Goal: Transaction & Acquisition: Purchase product/service

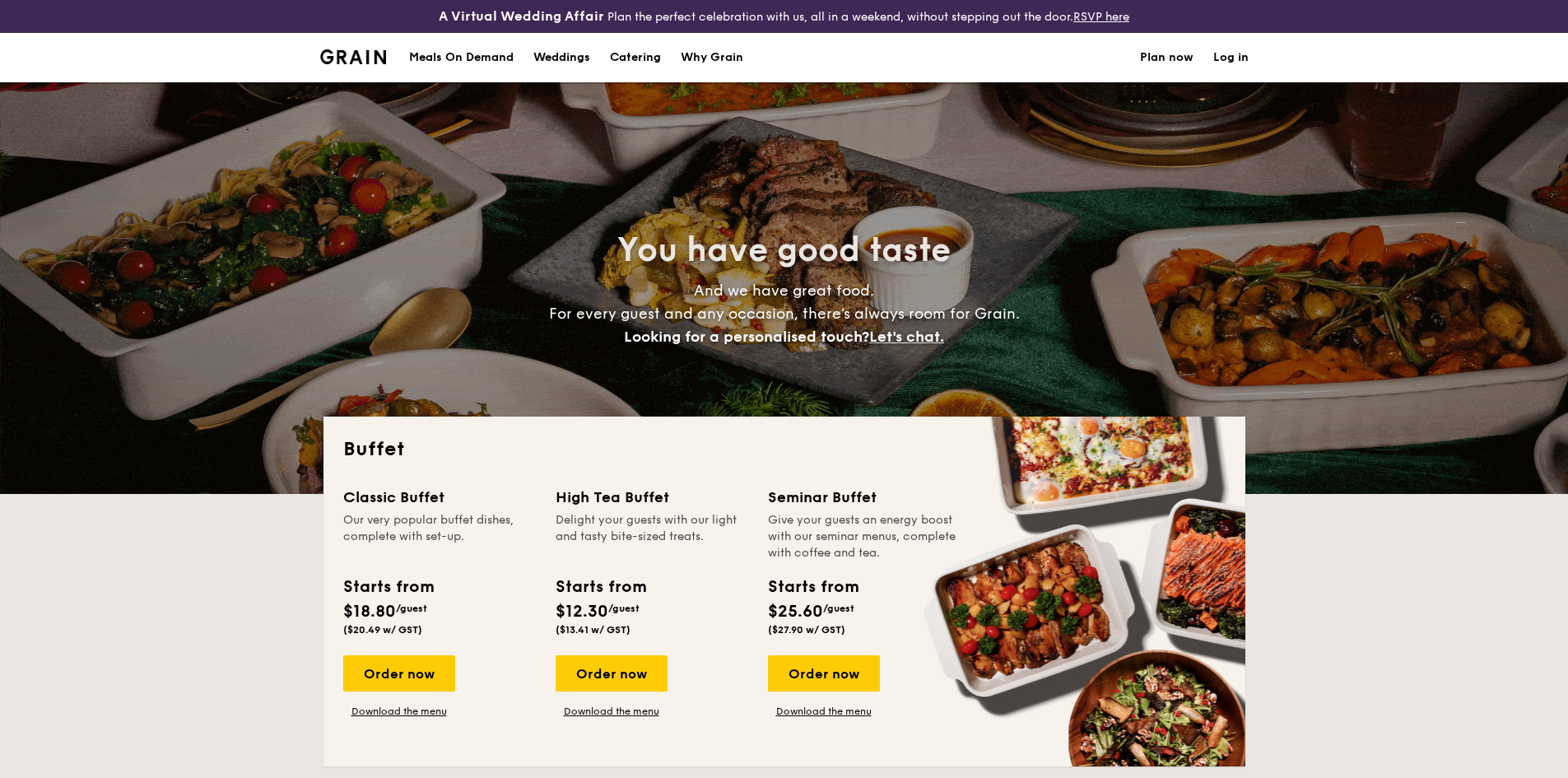
select select
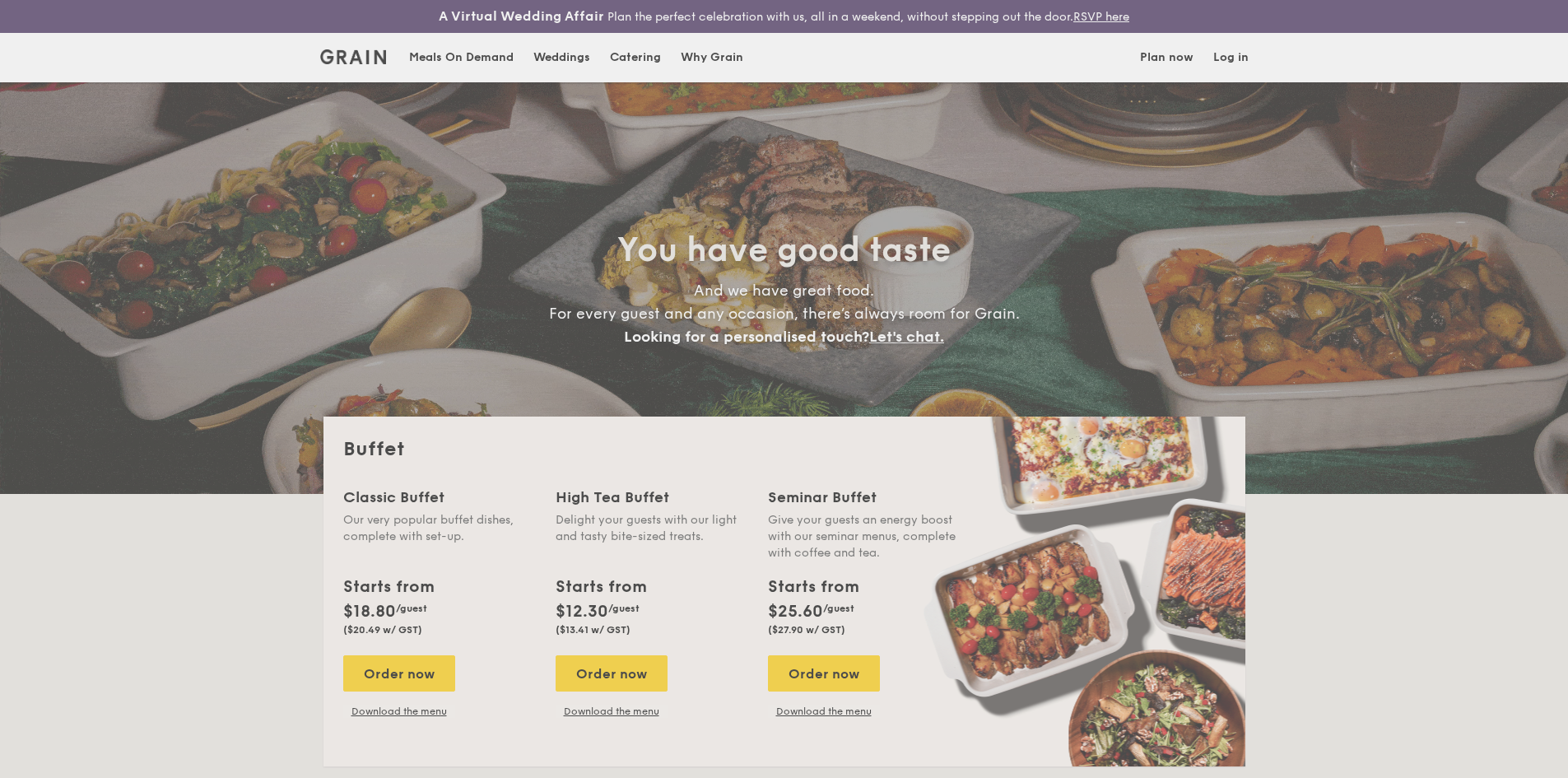
select select
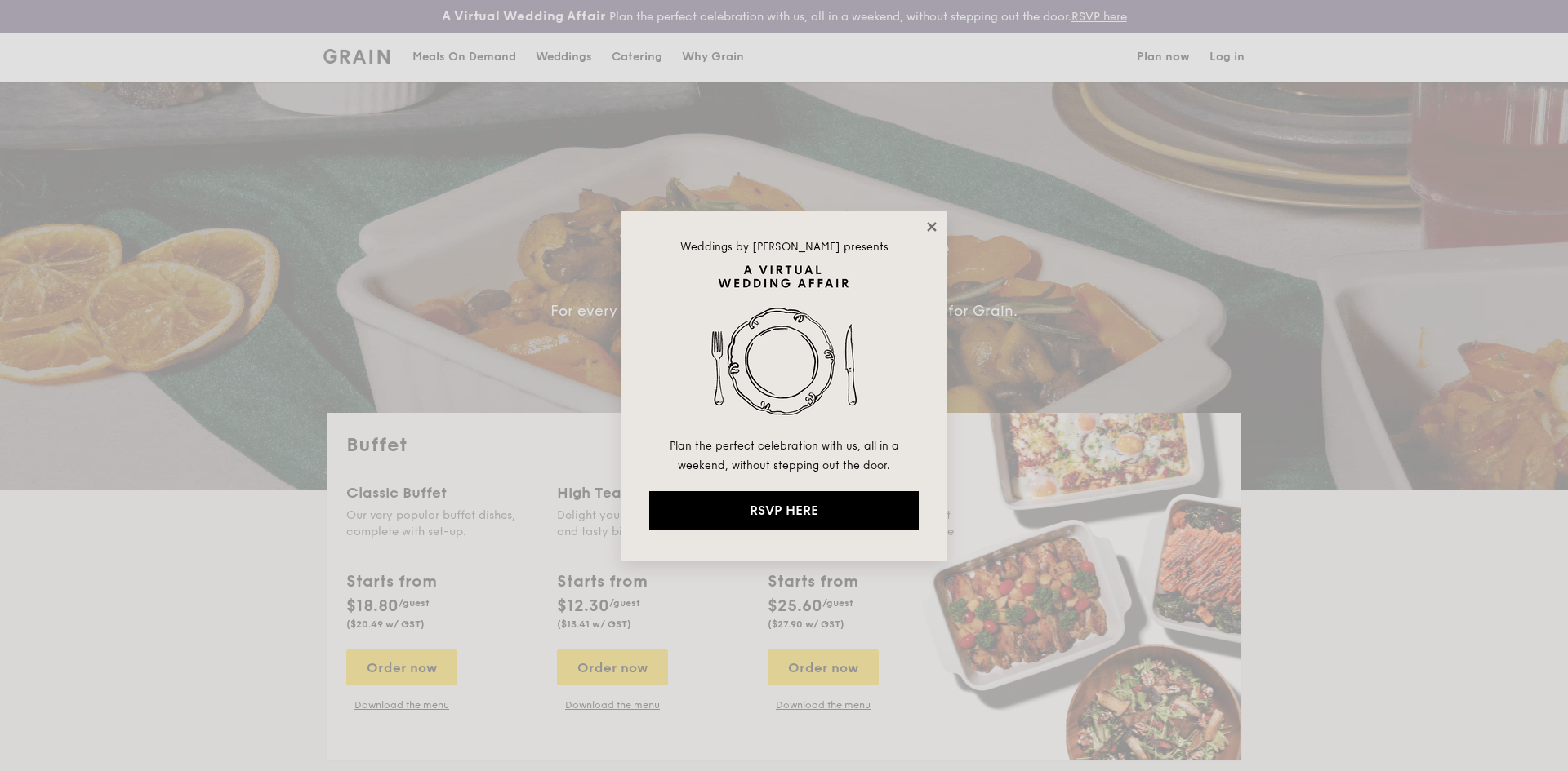
click at [926, 226] on icon at bounding box center [931, 226] width 15 height 15
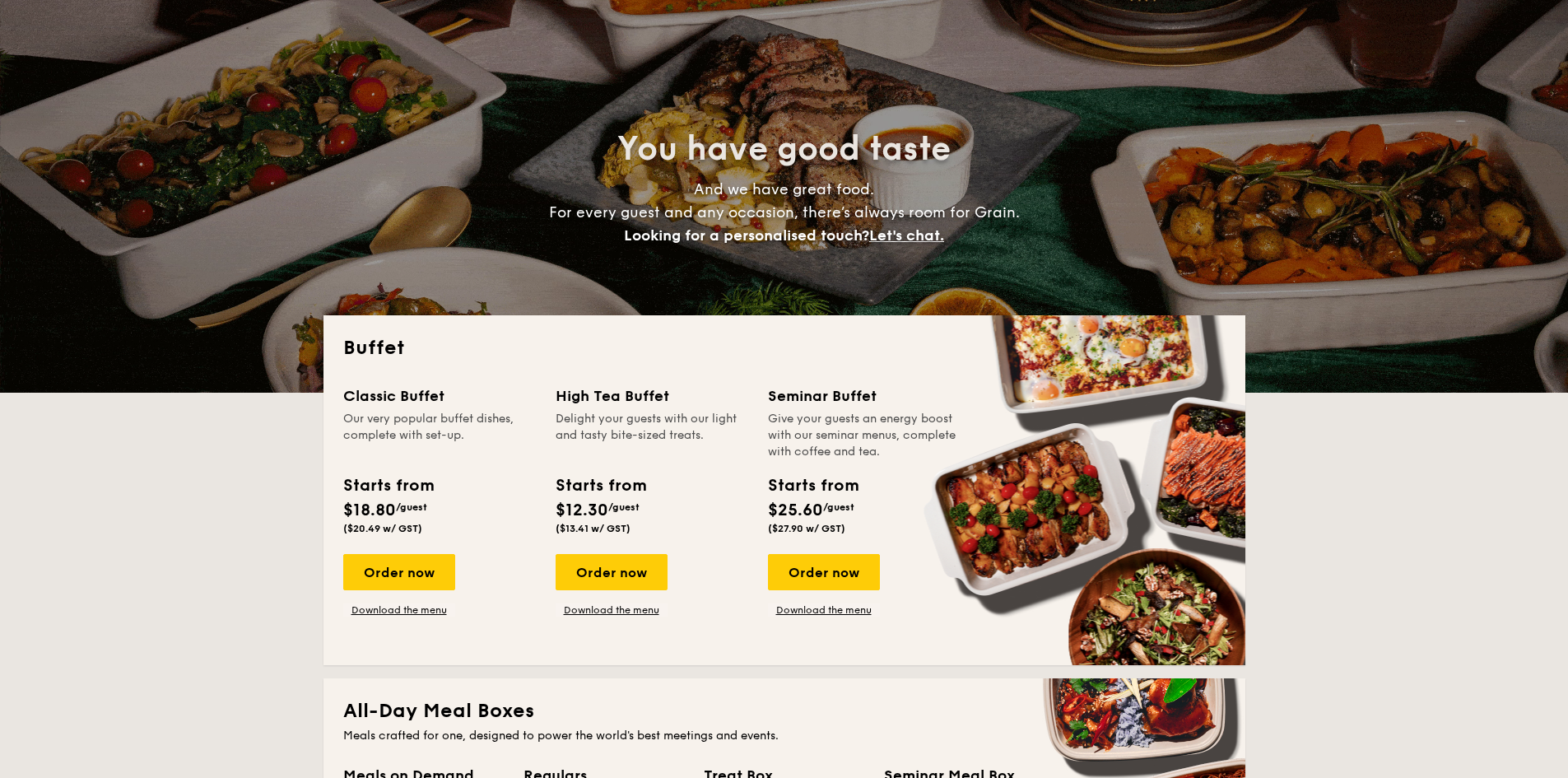
scroll to position [247, 0]
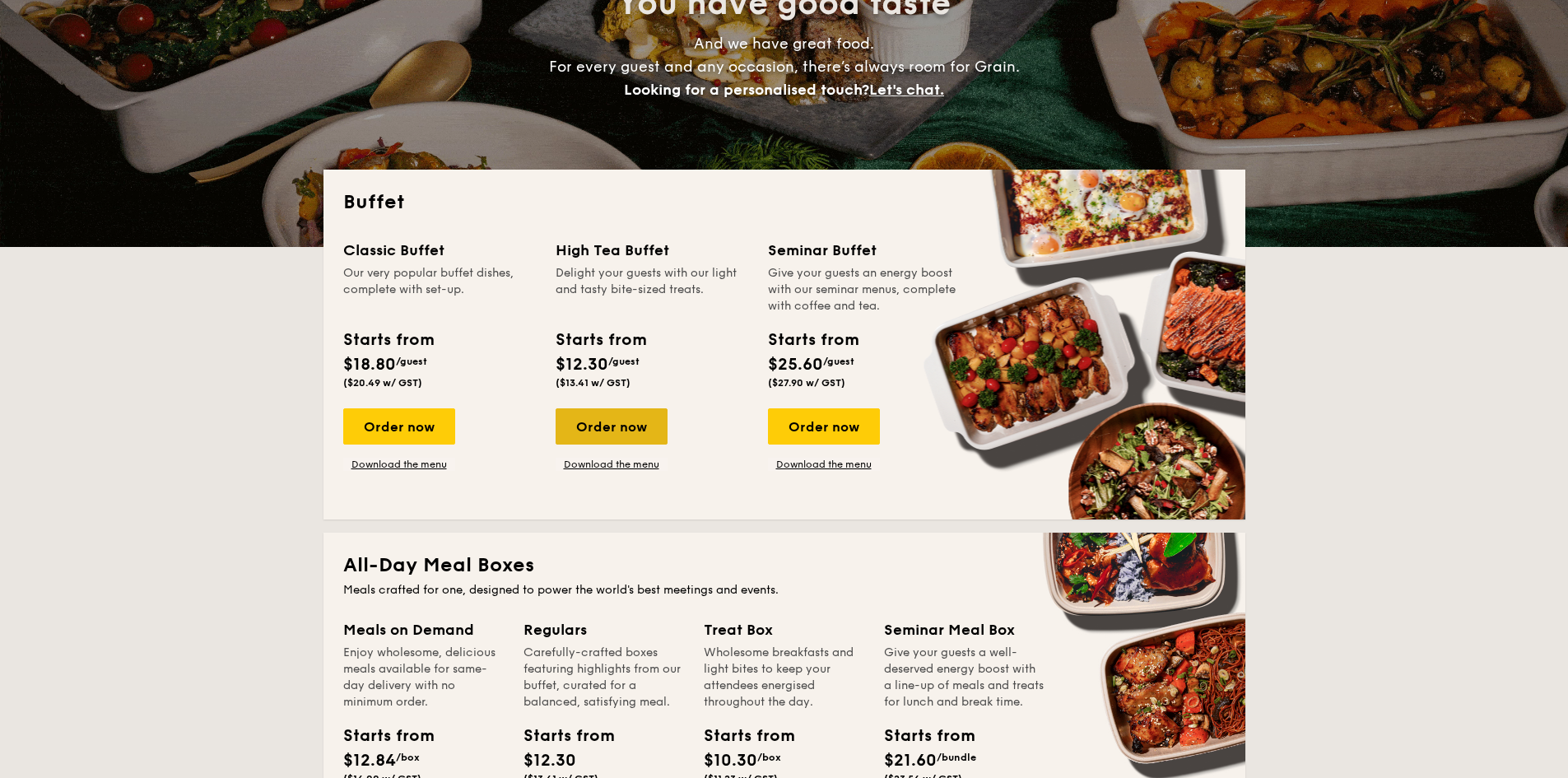
click at [632, 426] on div "Order now" at bounding box center [612, 426] width 112 height 36
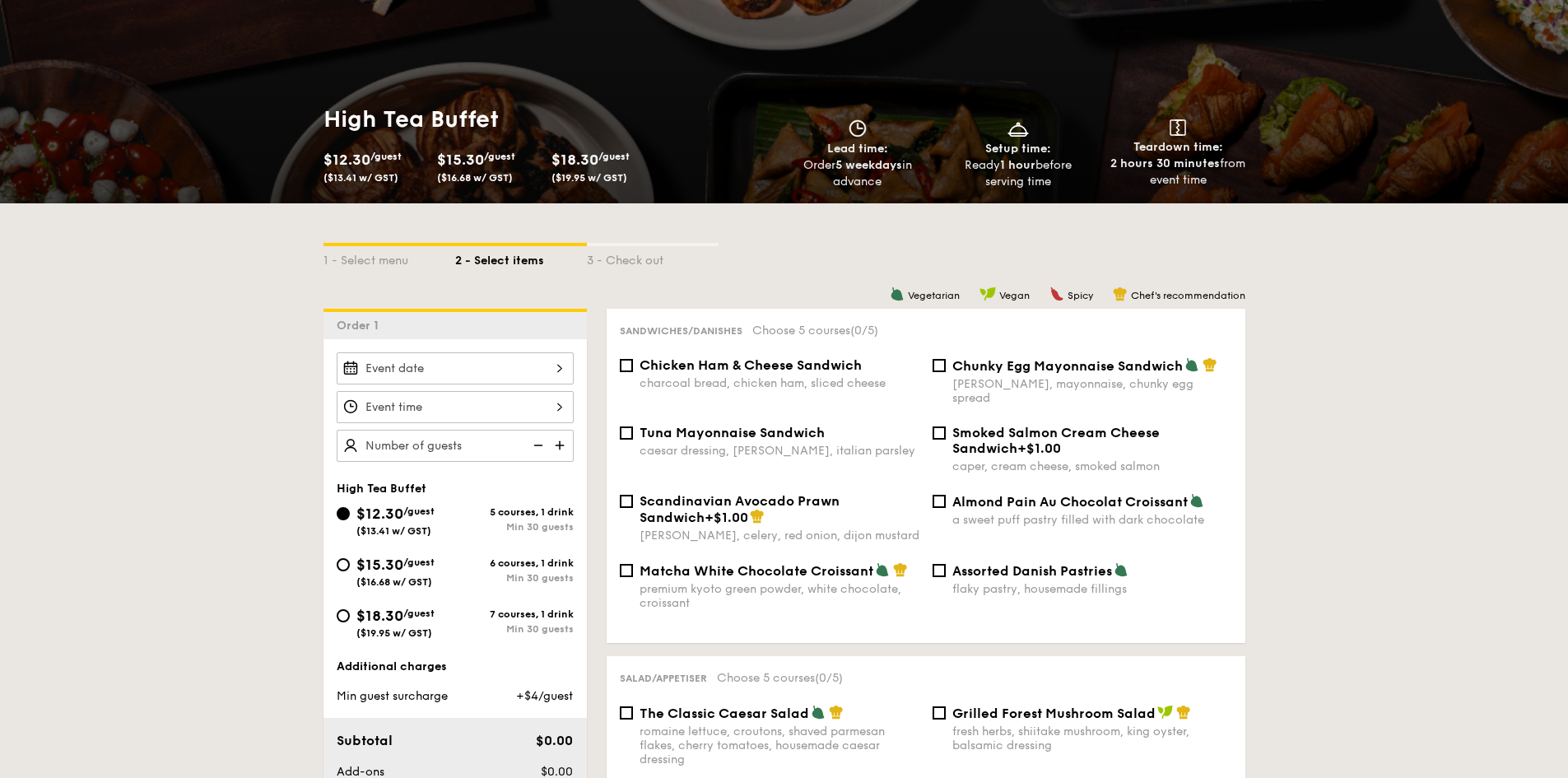
scroll to position [330, 0]
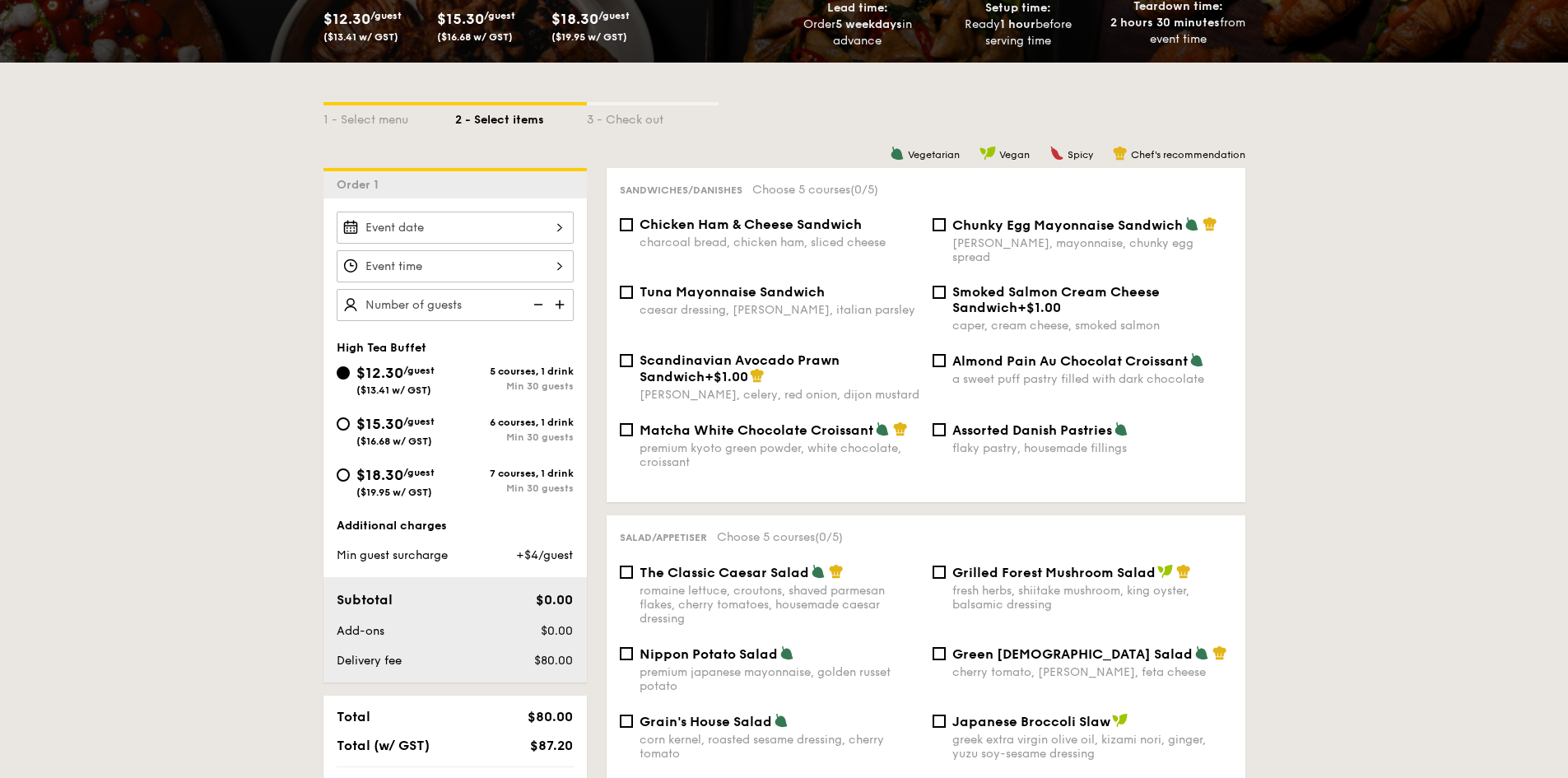
click at [549, 229] on div at bounding box center [455, 227] width 237 height 32
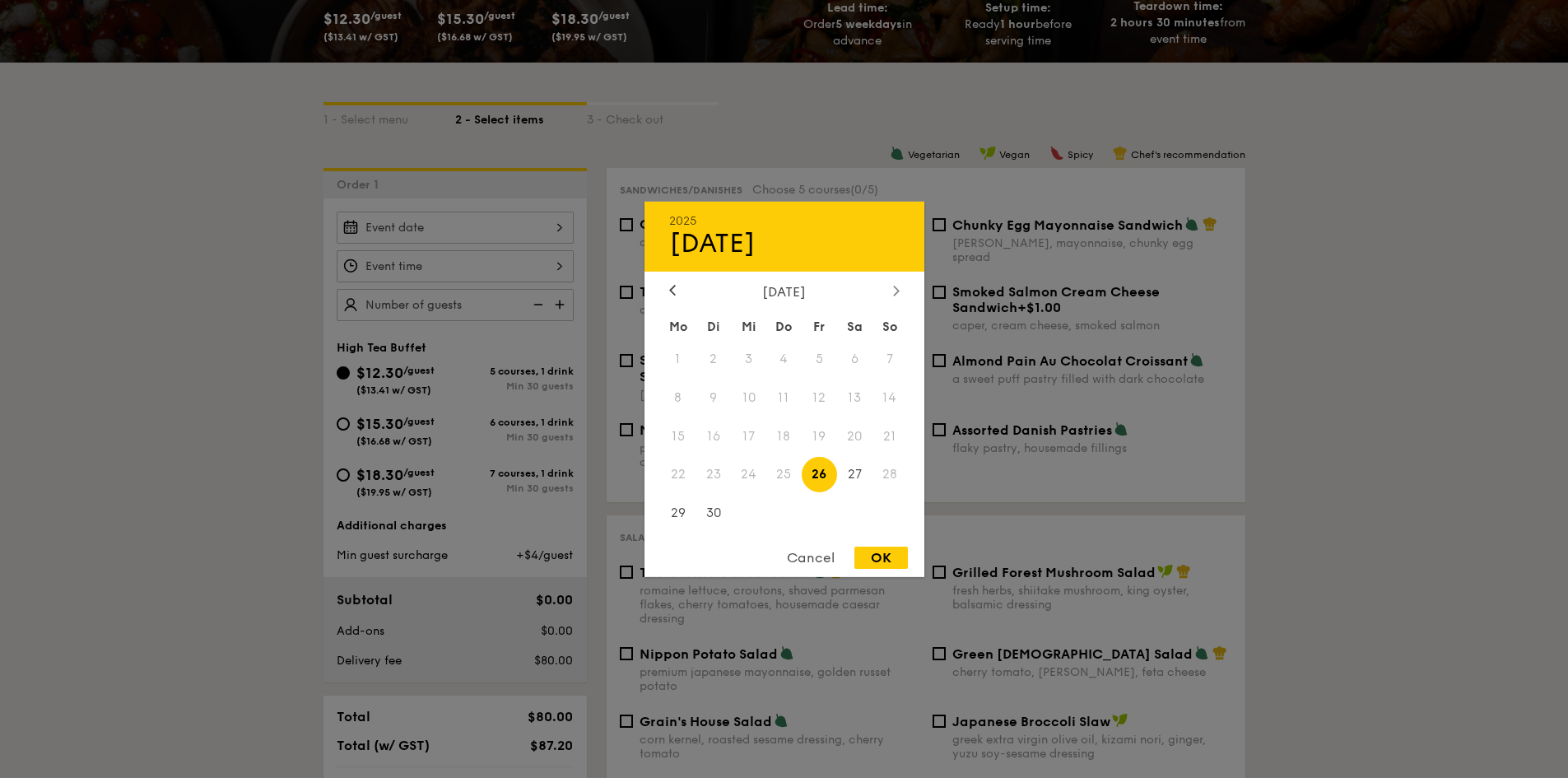
click at [898, 294] on icon at bounding box center [896, 290] width 7 height 11
click at [787, 357] on span "2" at bounding box center [784, 358] width 35 height 35
click at [879, 557] on div "OK" at bounding box center [881, 557] width 53 height 23
type input "[DATE]"
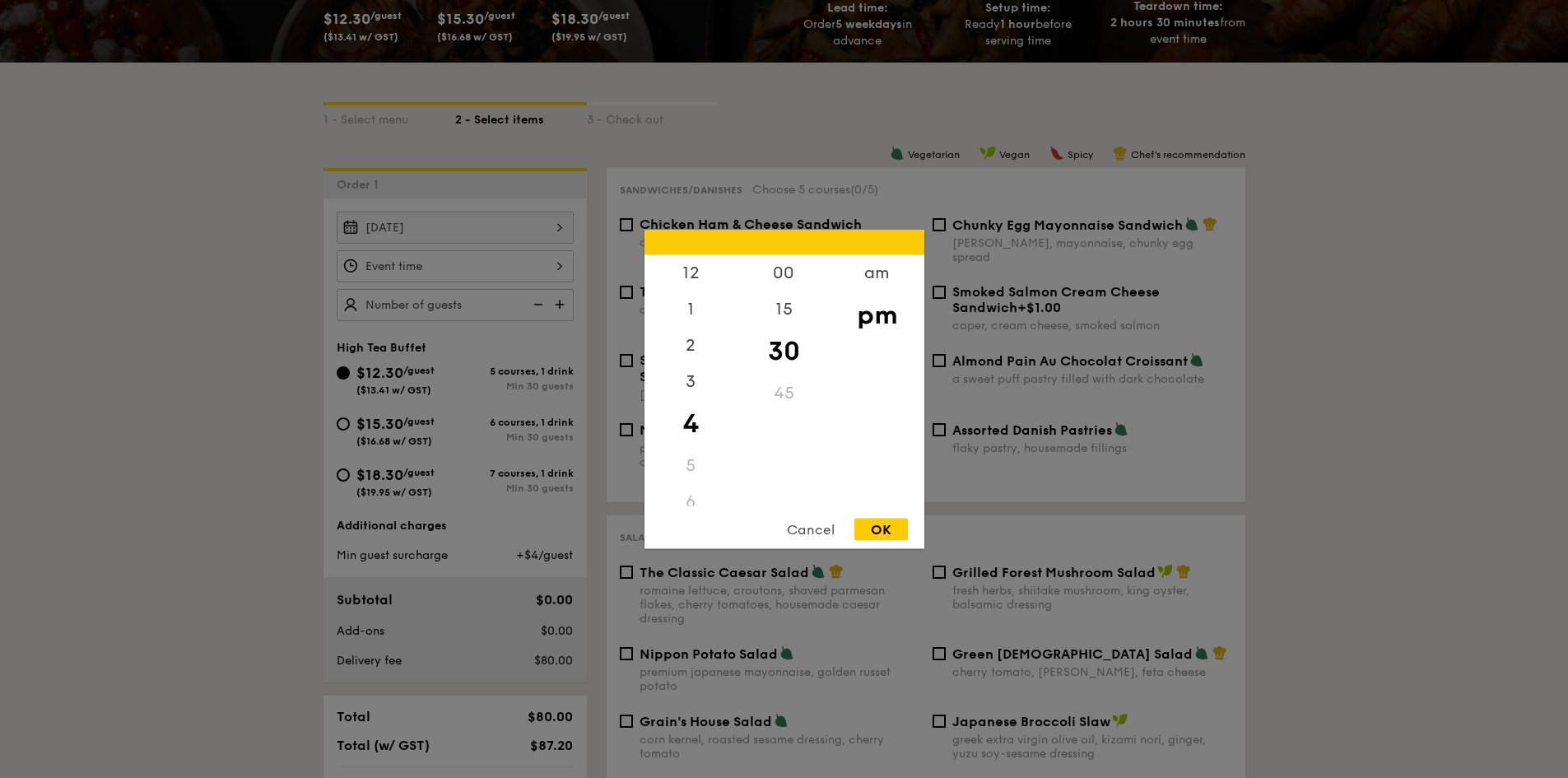
click at [507, 263] on div "12 1 2 3 4 5 6 7 8 9 10 11 00 15 30 45 am pm Cancel OK" at bounding box center [455, 266] width 237 height 32
click at [796, 274] on div "00" at bounding box center [784, 278] width 94 height 48
click at [873, 523] on div "OK" at bounding box center [881, 529] width 53 height 23
type input "4:00PM"
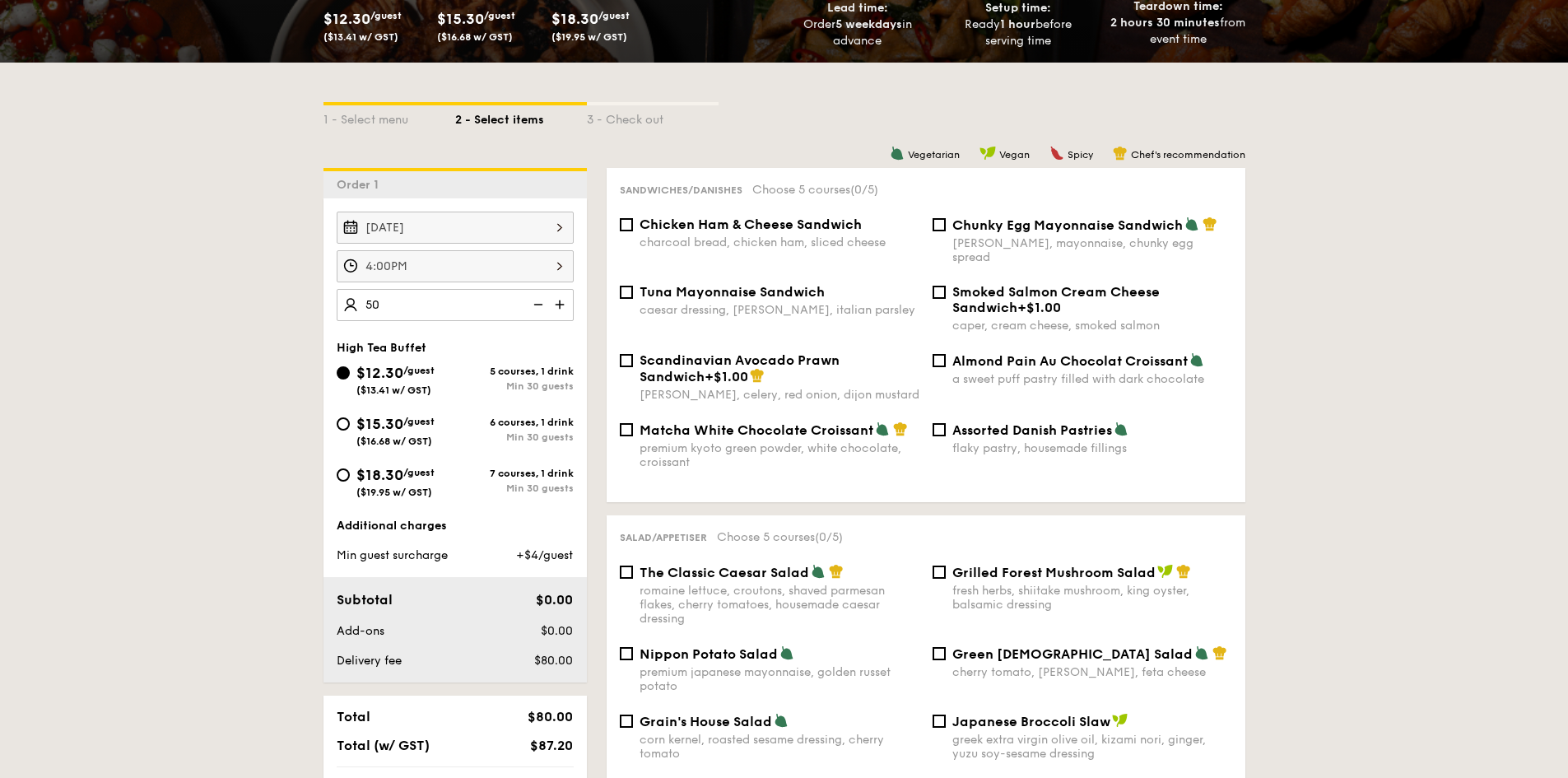
type input "50 guests"
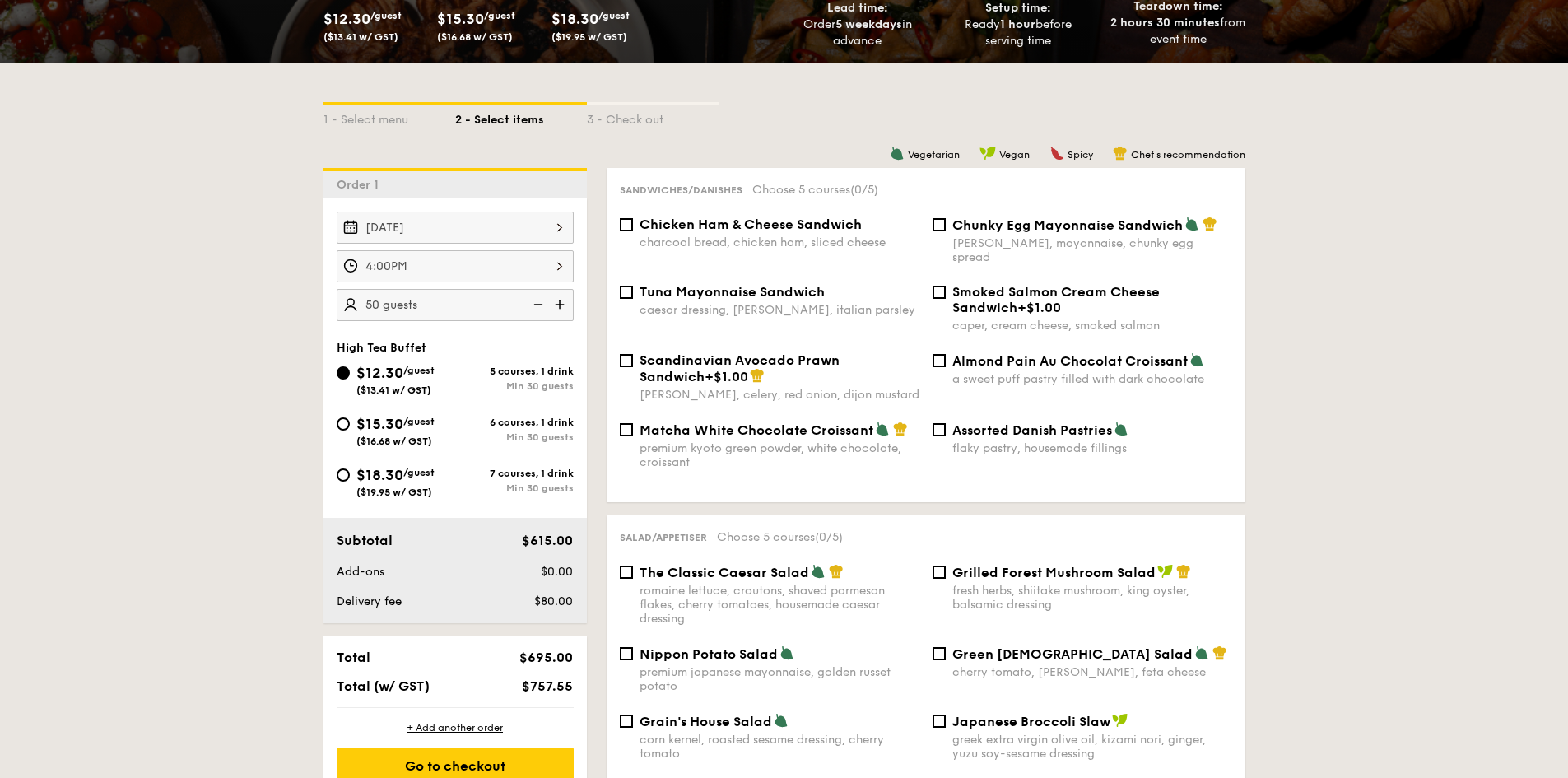
click at [424, 424] on span "/guest" at bounding box center [419, 421] width 31 height 12
click at [349, 424] on input "$15.30 /guest ($16.68 w/ GST) 6 courses, 1 drink Min 30 guests" at bounding box center [343, 423] width 13 height 13
radio input "true"
click at [410, 483] on div "$18.30 /guest ($19.95 w/ GST)" at bounding box center [395, 481] width 78 height 34
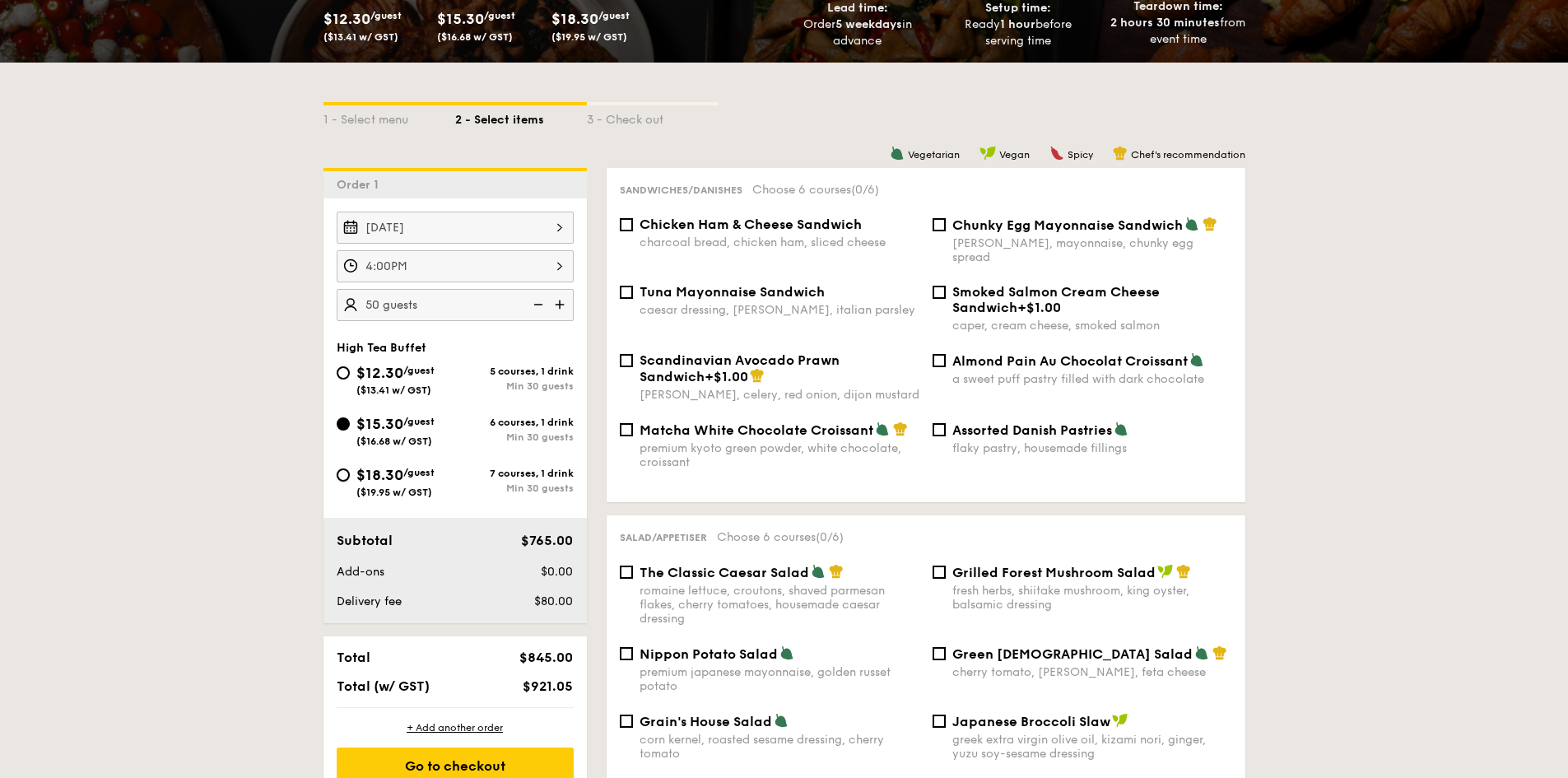
click at [349, 482] on input "$18.30 /guest ($19.95 w/ GST) 7 courses, 1 drink Min 30 guests" at bounding box center [343, 475] width 13 height 13
radio input "true"
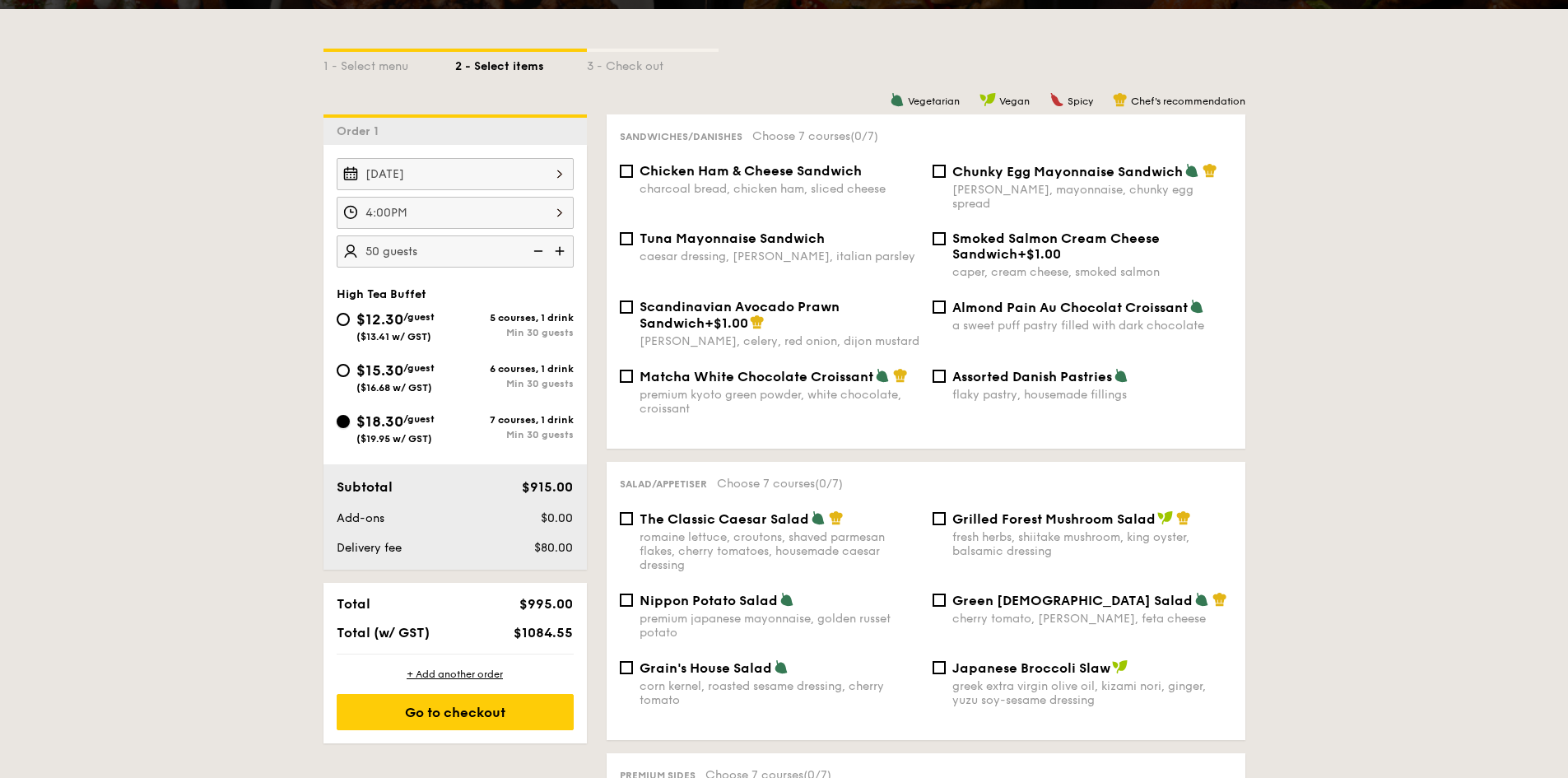
scroll to position [412, 0]
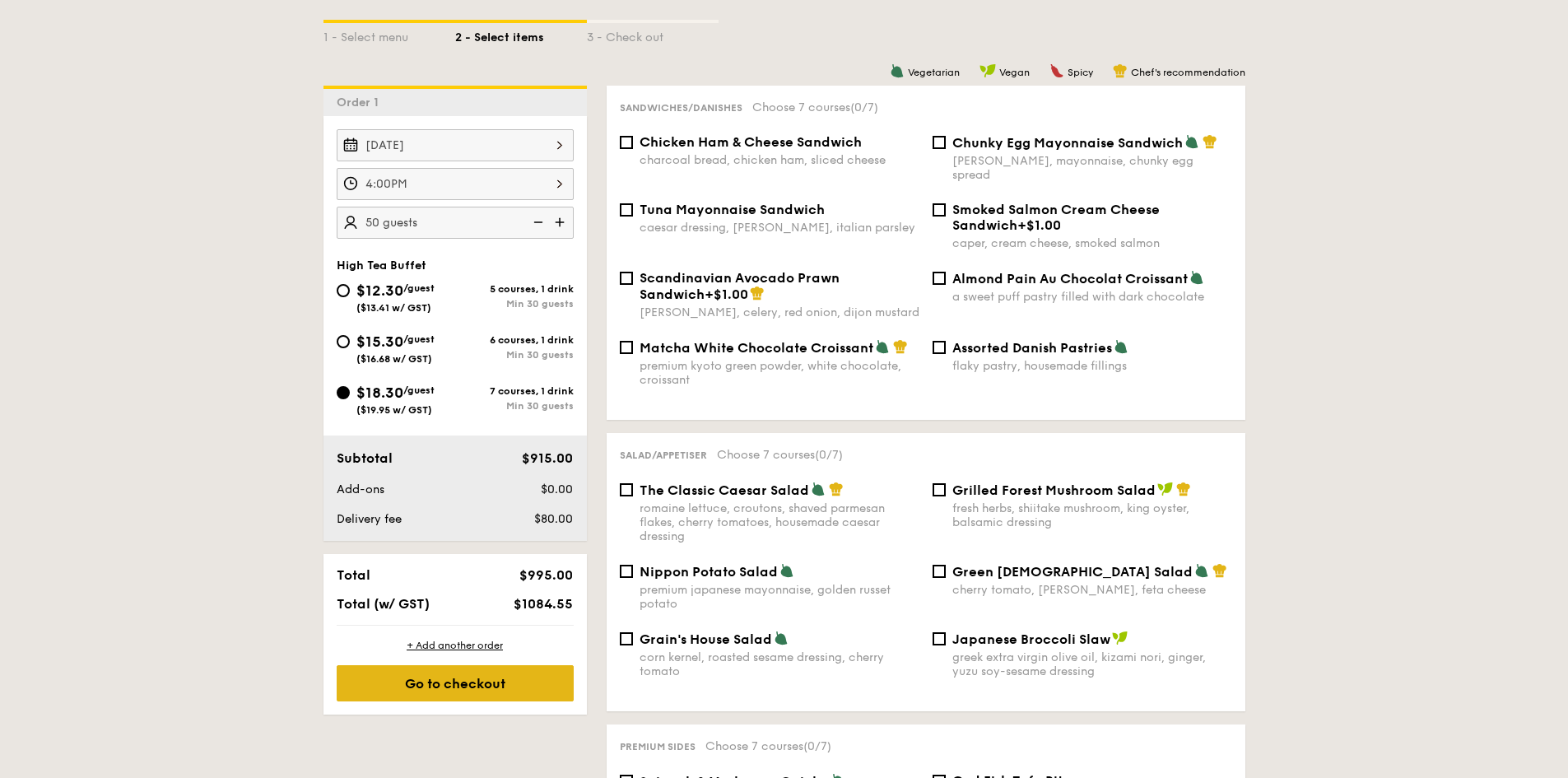
click at [520, 689] on div "Go to checkout" at bounding box center [455, 683] width 237 height 36
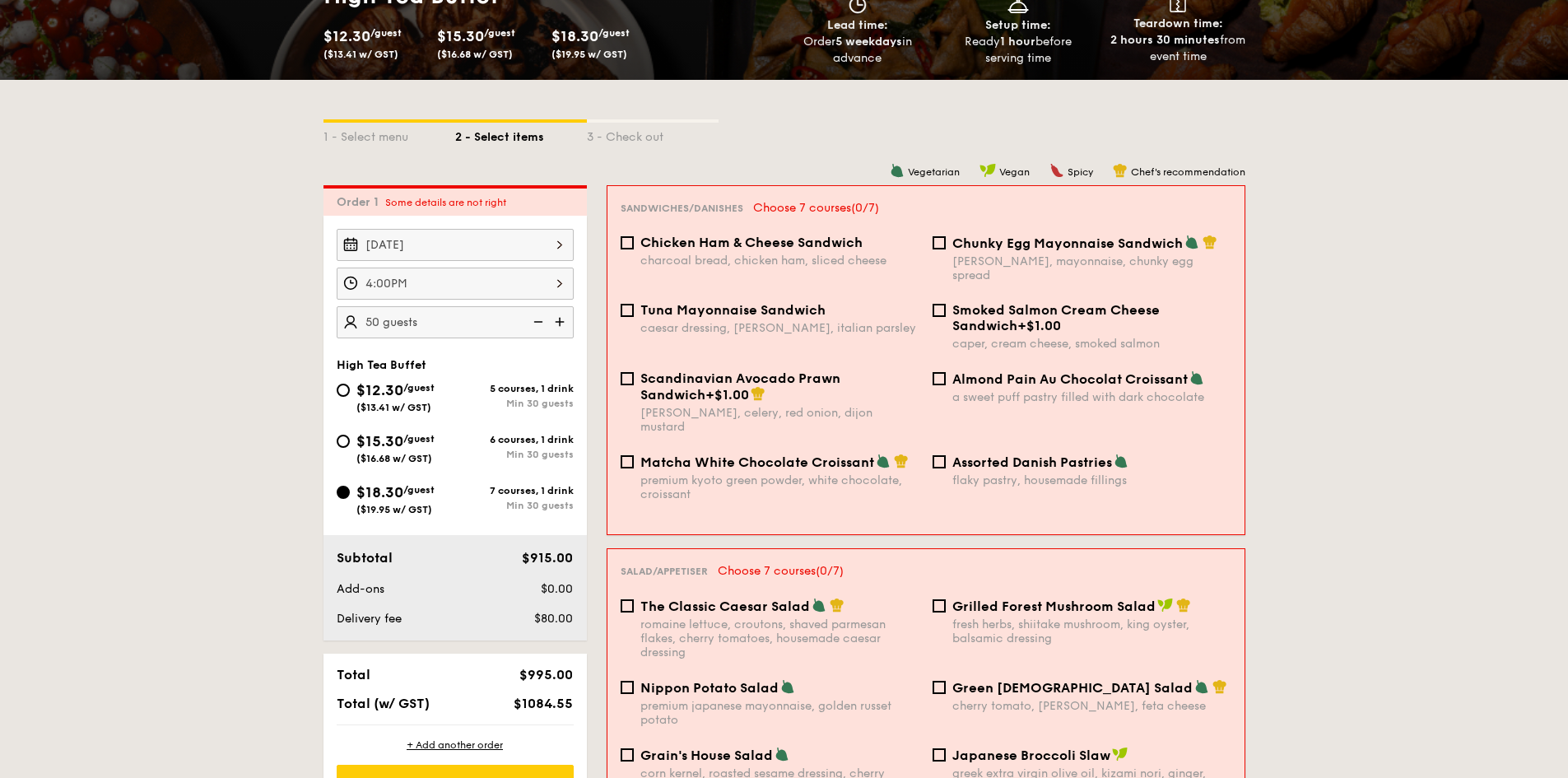
scroll to position [308, 0]
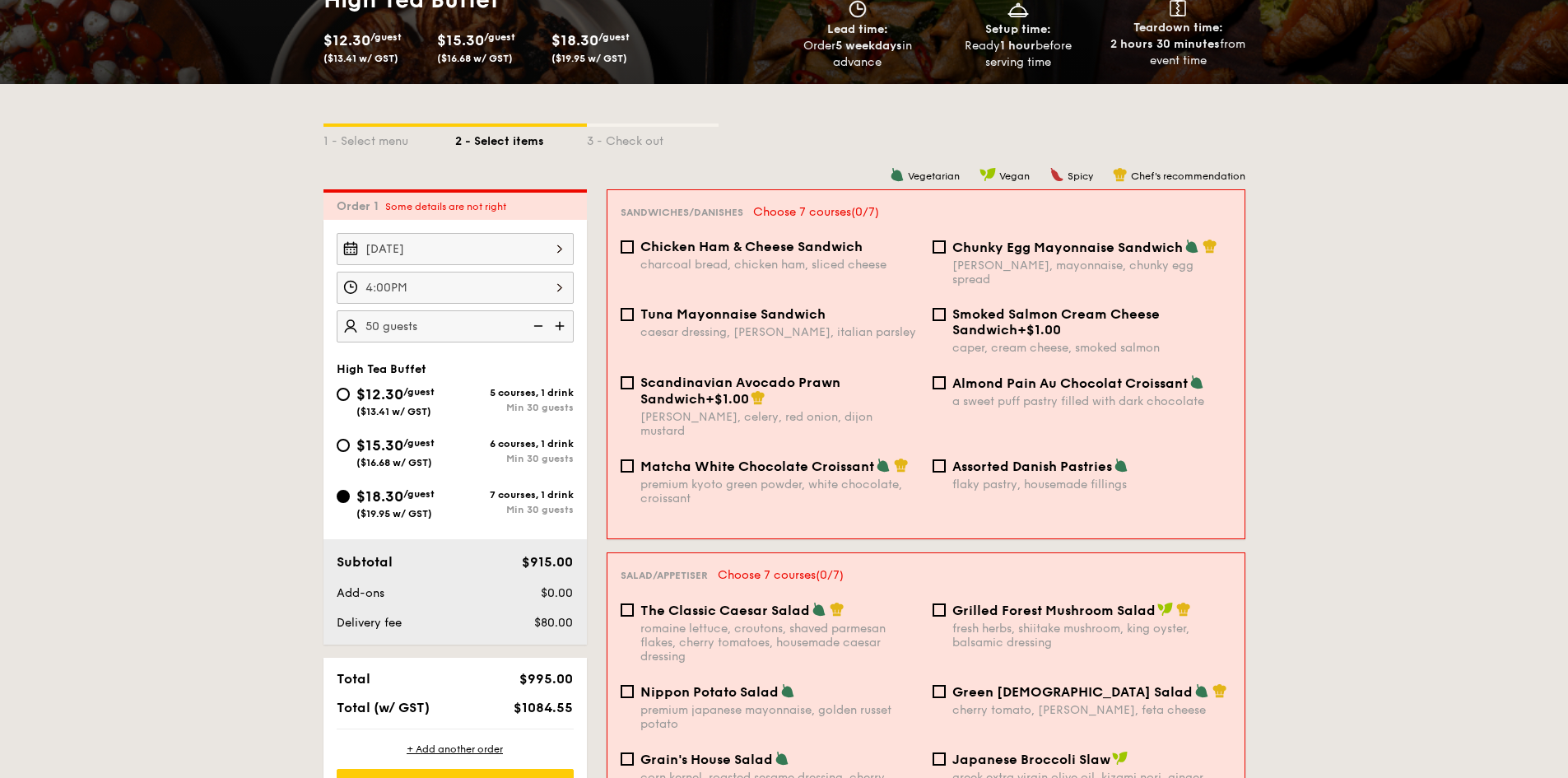
click at [752, 244] on span "Chicken Ham & Cheese Sandwich" at bounding box center [752, 247] width 222 height 16
click at [634, 244] on input "Chicken Ham & Cheese Sandwich charcoal bread, chicken ham, sliced cheese" at bounding box center [627, 246] width 13 height 13
checkbox input "true"
click at [1000, 603] on span "Grilled Forest Mushroom Salad" at bounding box center [1054, 611] width 204 height 16
click at [946, 604] on input "Grilled Forest Mushroom Salad fresh herbs, shiitake mushroom, king oyster, bals…" at bounding box center [939, 610] width 13 height 13
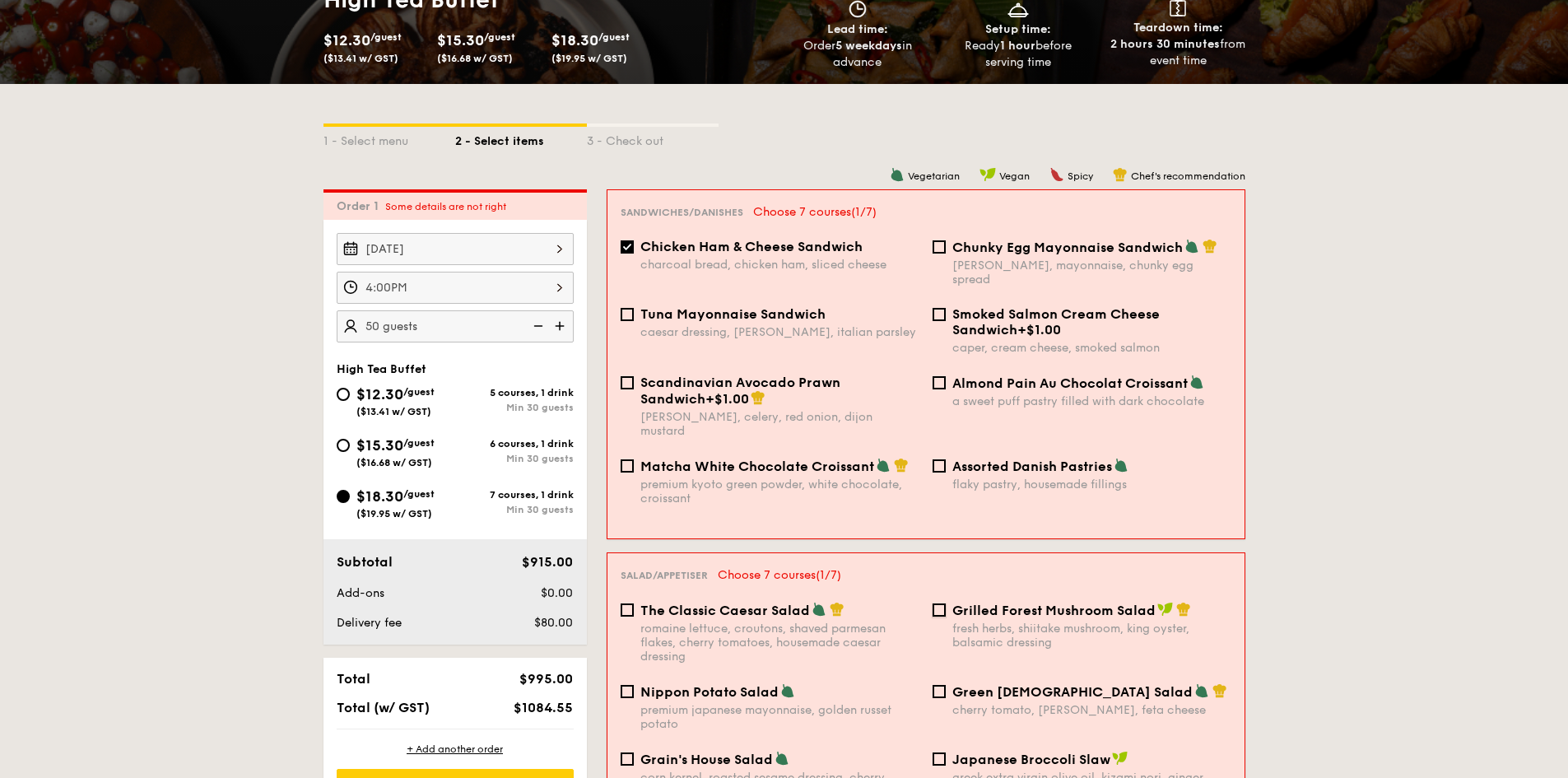
checkbox input "true"
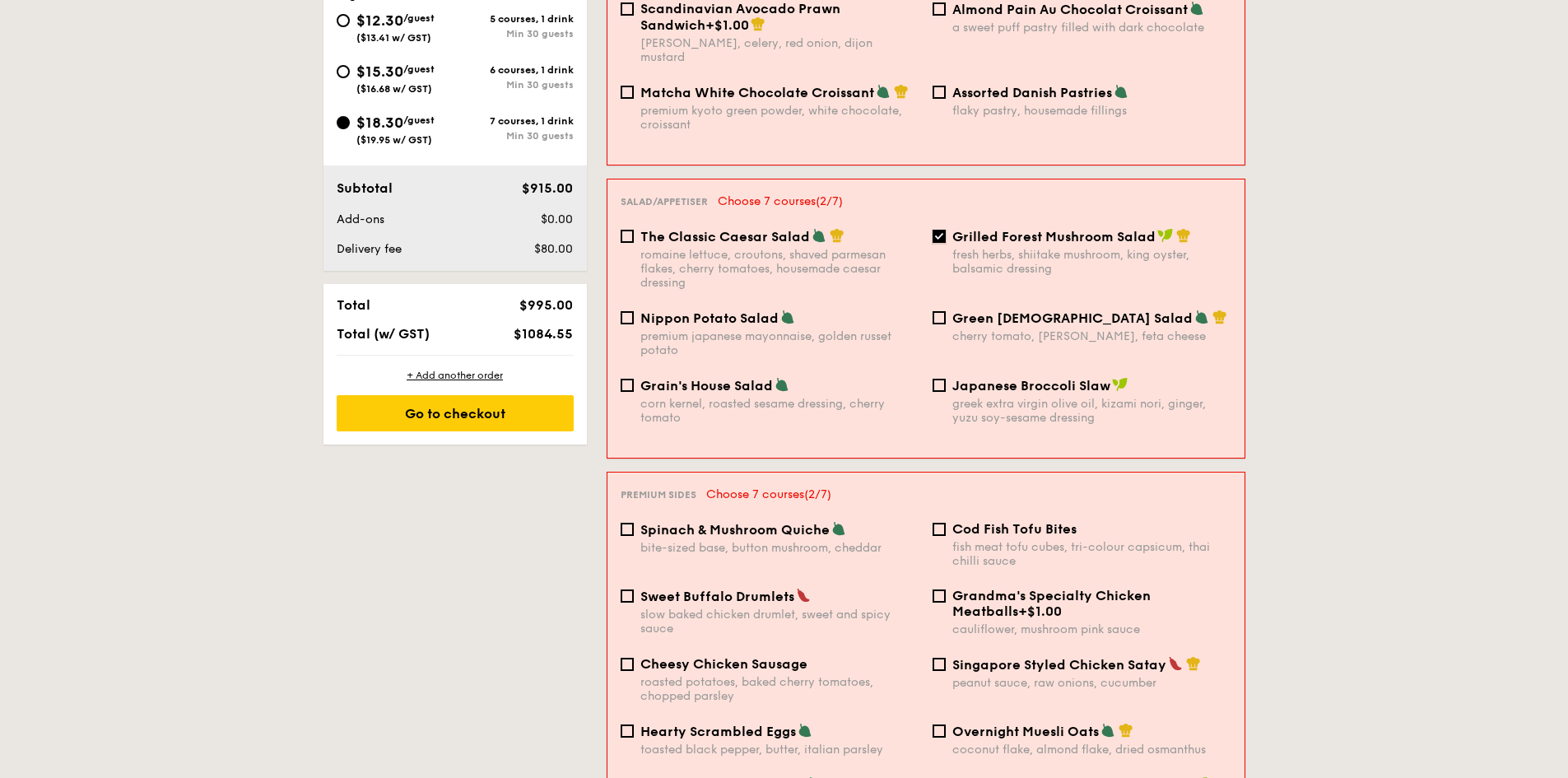
scroll to position [720, 0]
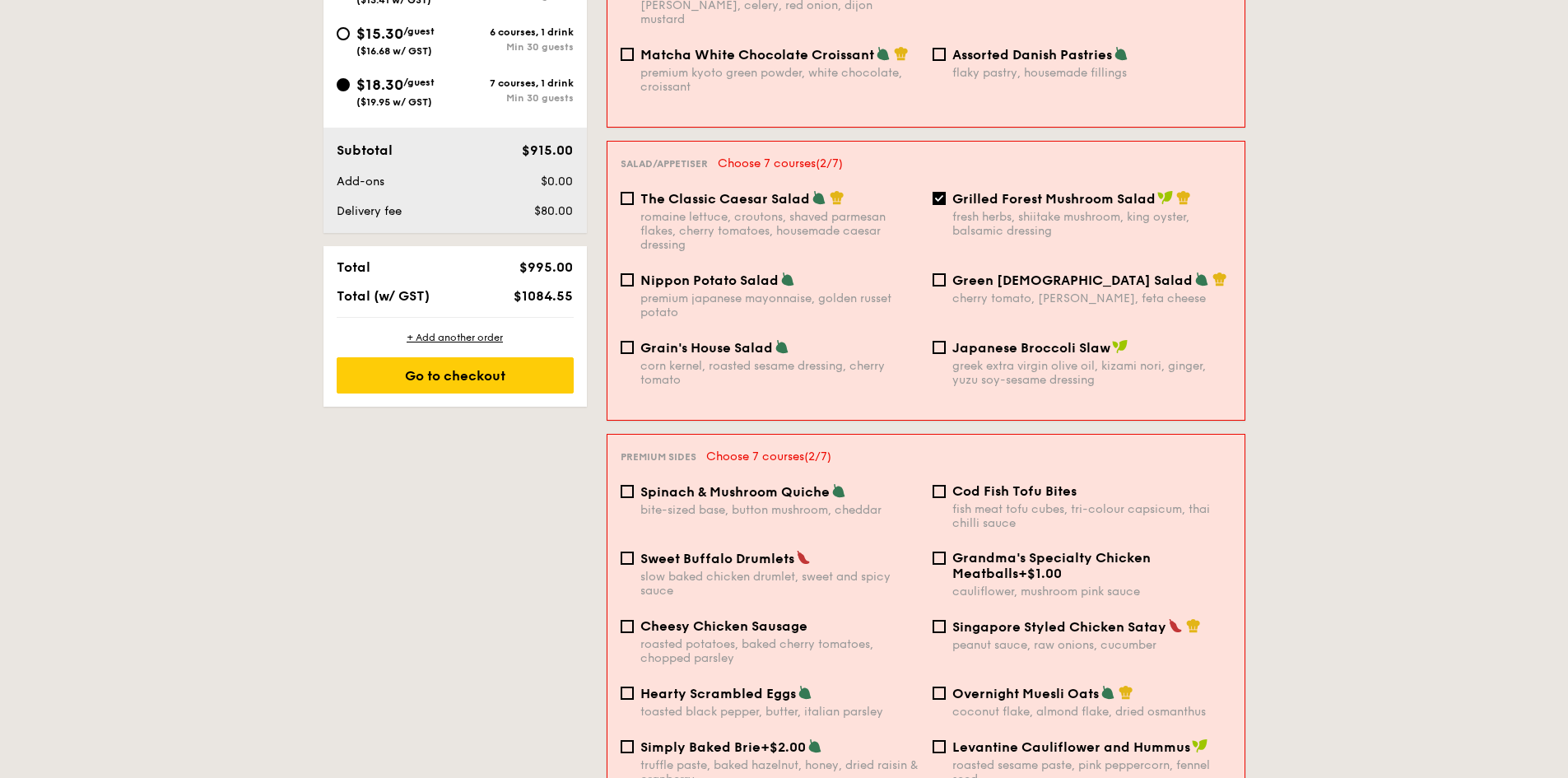
click at [957, 484] on span "Cod Fish Tofu Bites" at bounding box center [1015, 491] width 124 height 16
click at [946, 486] on input "Cod Fish Tofu Bites fish meat tofu cubes, tri-colour capsicum, thai chilli sauce" at bounding box center [939, 491] width 13 height 13
checkbox input "true"
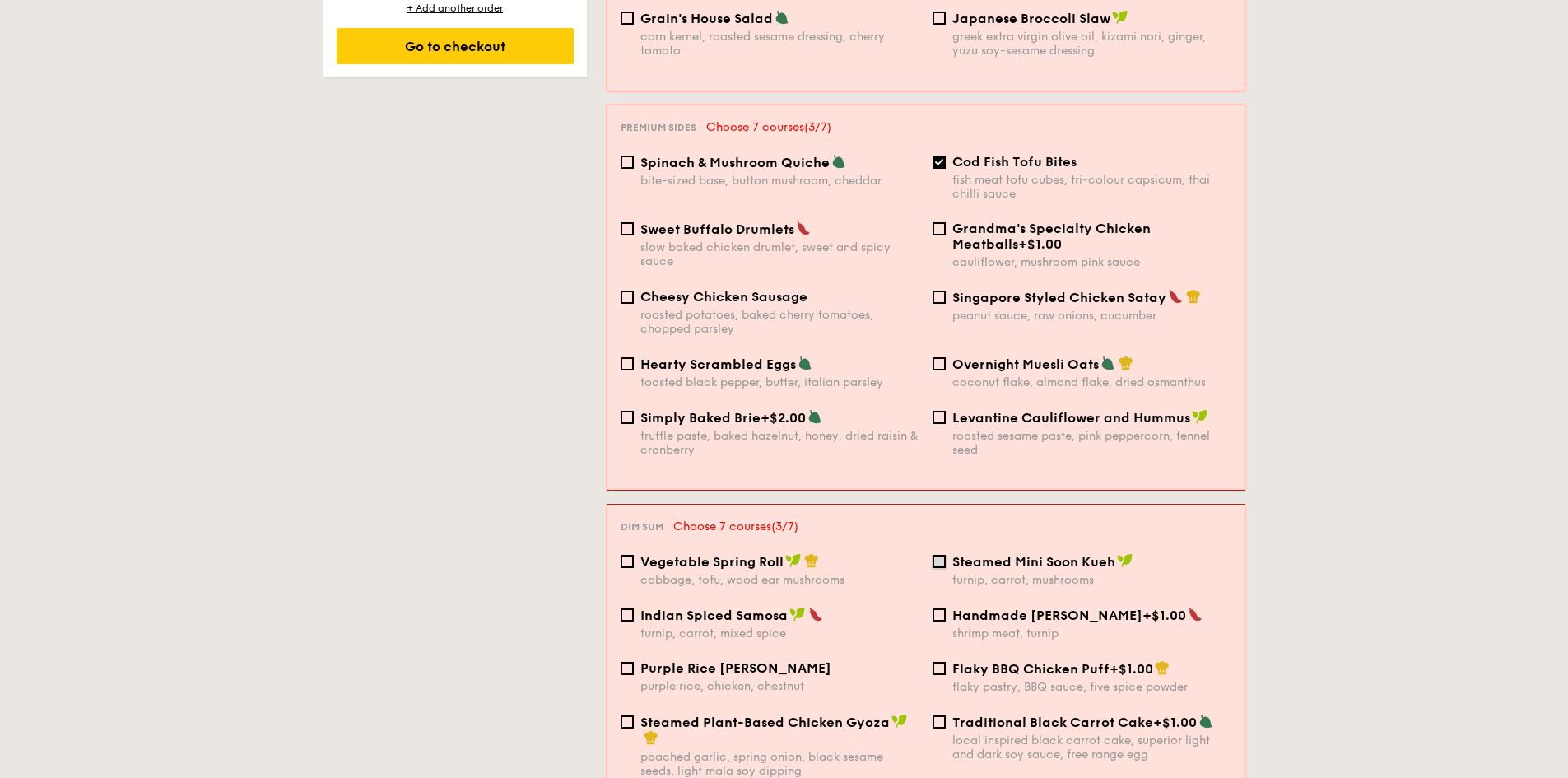
click at [937, 555] on input "Steamed Mini Soon Kueh turnip, carrot, mushrooms" at bounding box center [939, 561] width 13 height 13
checkbox input "true"
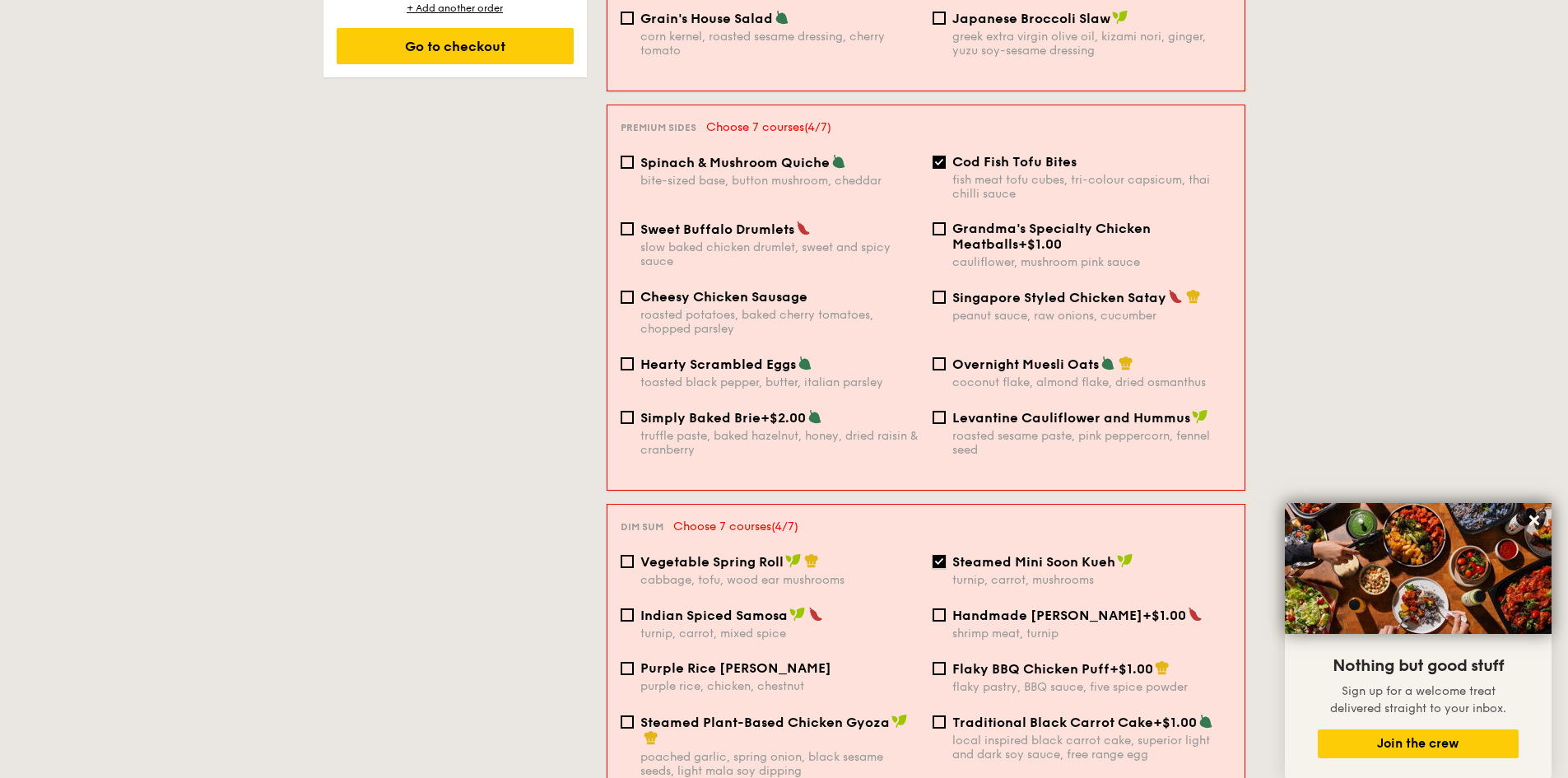
scroll to position [1461, 0]
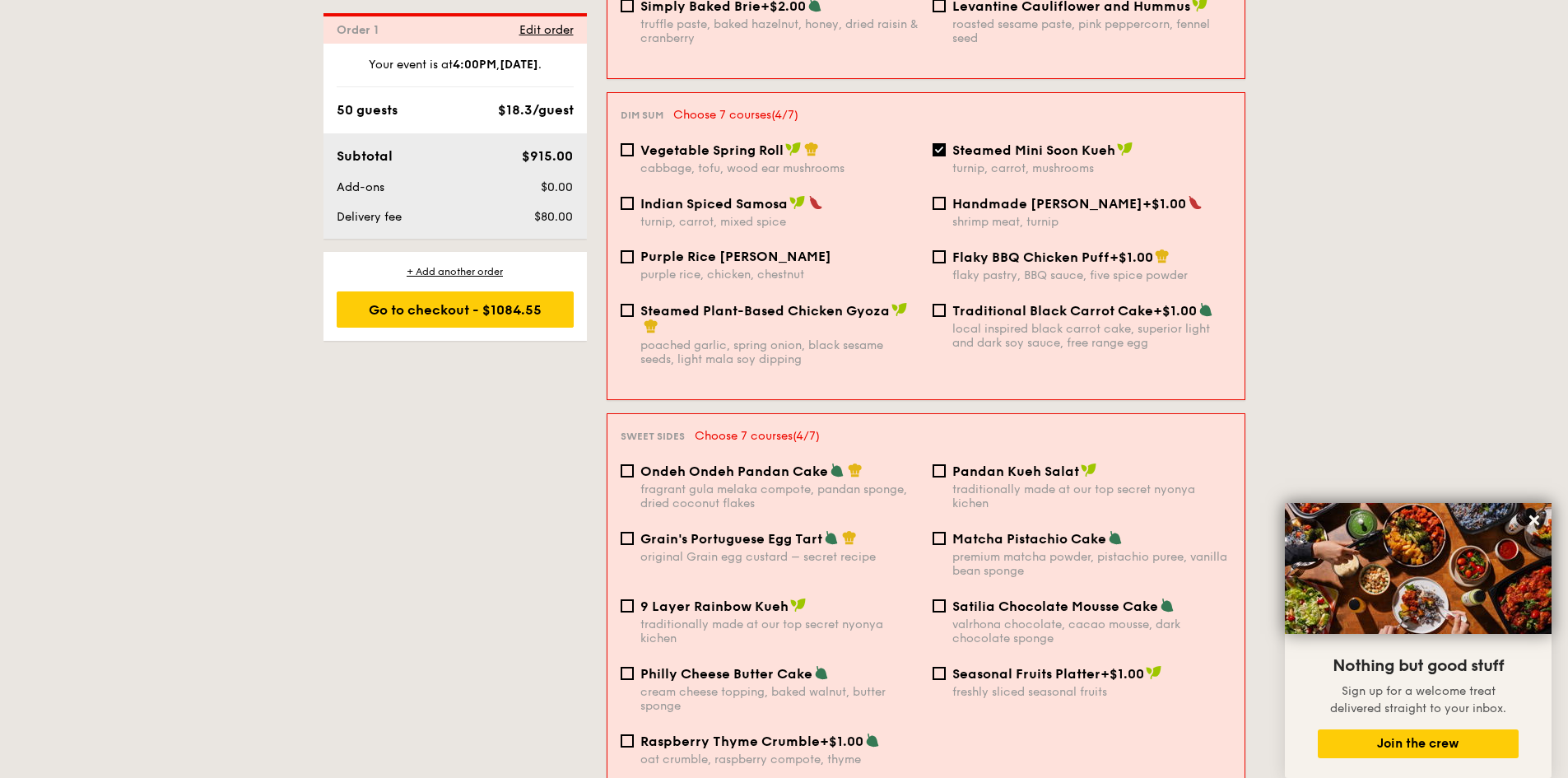
click at [843, 463] on div "Ondeh Ondeh Pandan Cake" at bounding box center [781, 471] width 280 height 17
click at [634, 465] on input "Ondeh Ondeh Pandan Cake fragrant [PERSON_NAME] melaka compote, pandan sponge, d…" at bounding box center [627, 471] width 13 height 13
checkbox input "true"
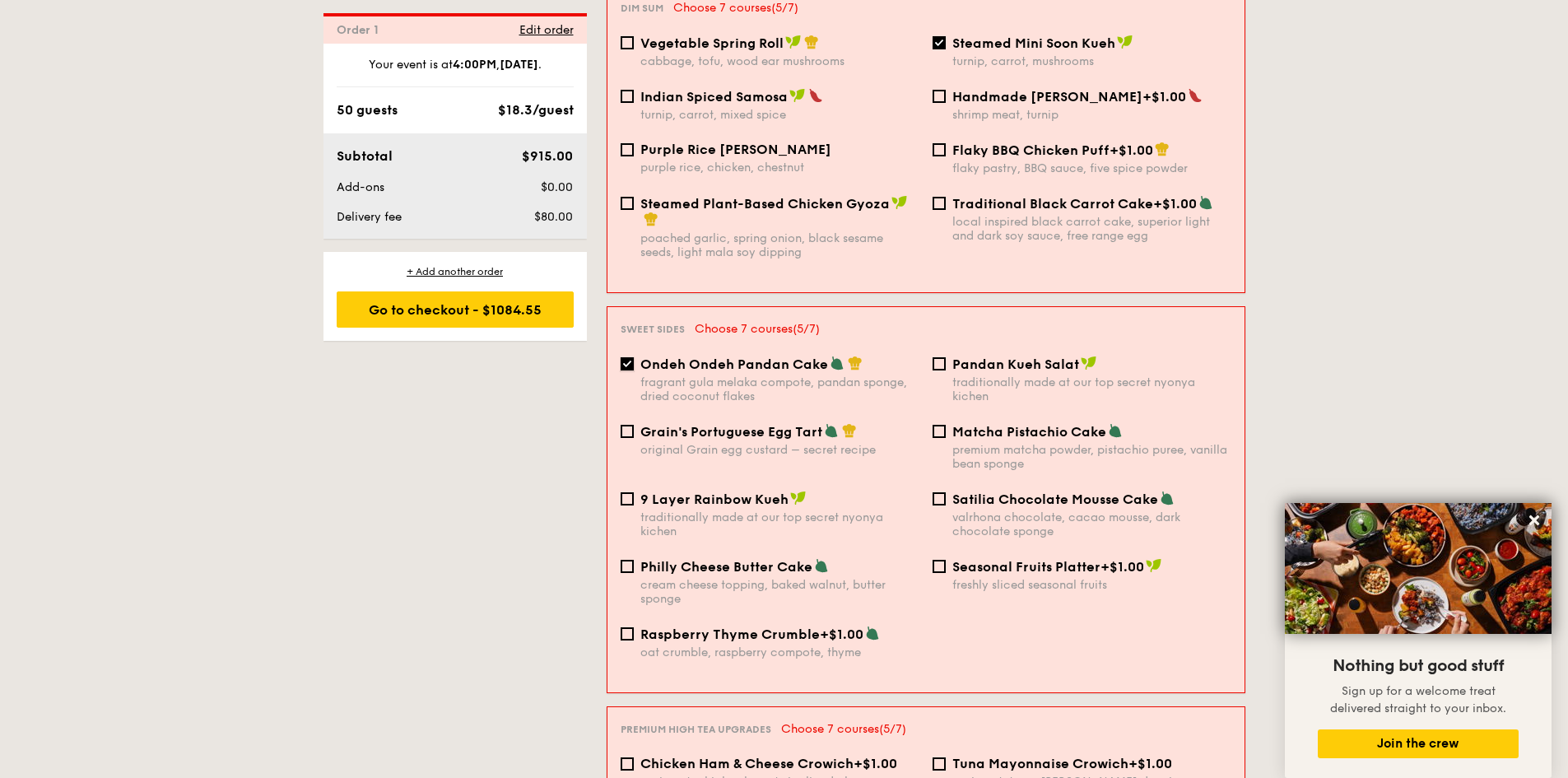
scroll to position [1873, 0]
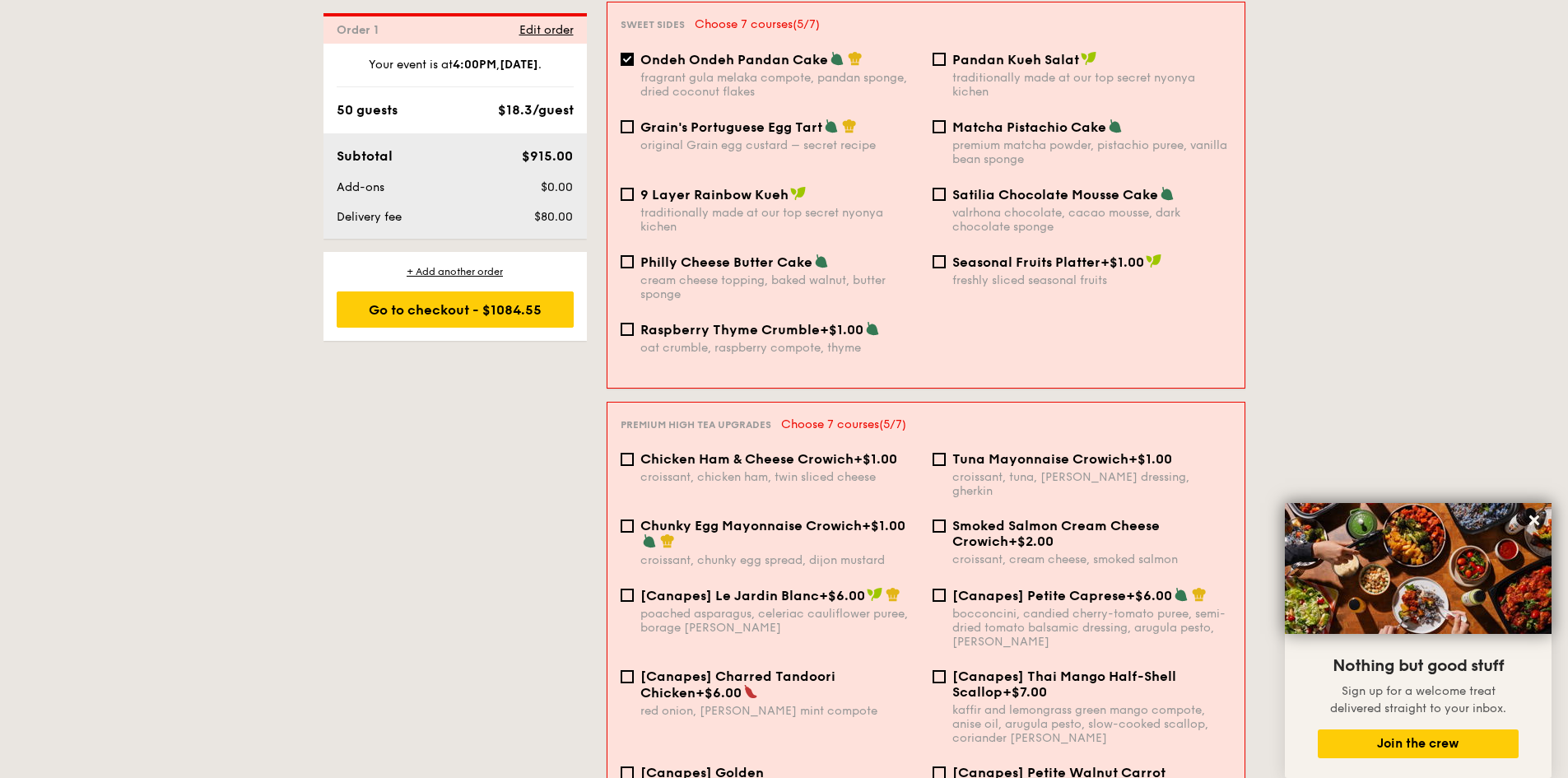
click at [818, 518] on span "Chunky Egg Mayonnaise Crowich" at bounding box center [751, 526] width 221 height 16
click at [634, 520] on input "Chunky Egg Mayonnaise Crowich +$1.00 croissant, chunky egg spread, dijon mustard" at bounding box center [627, 526] width 13 height 13
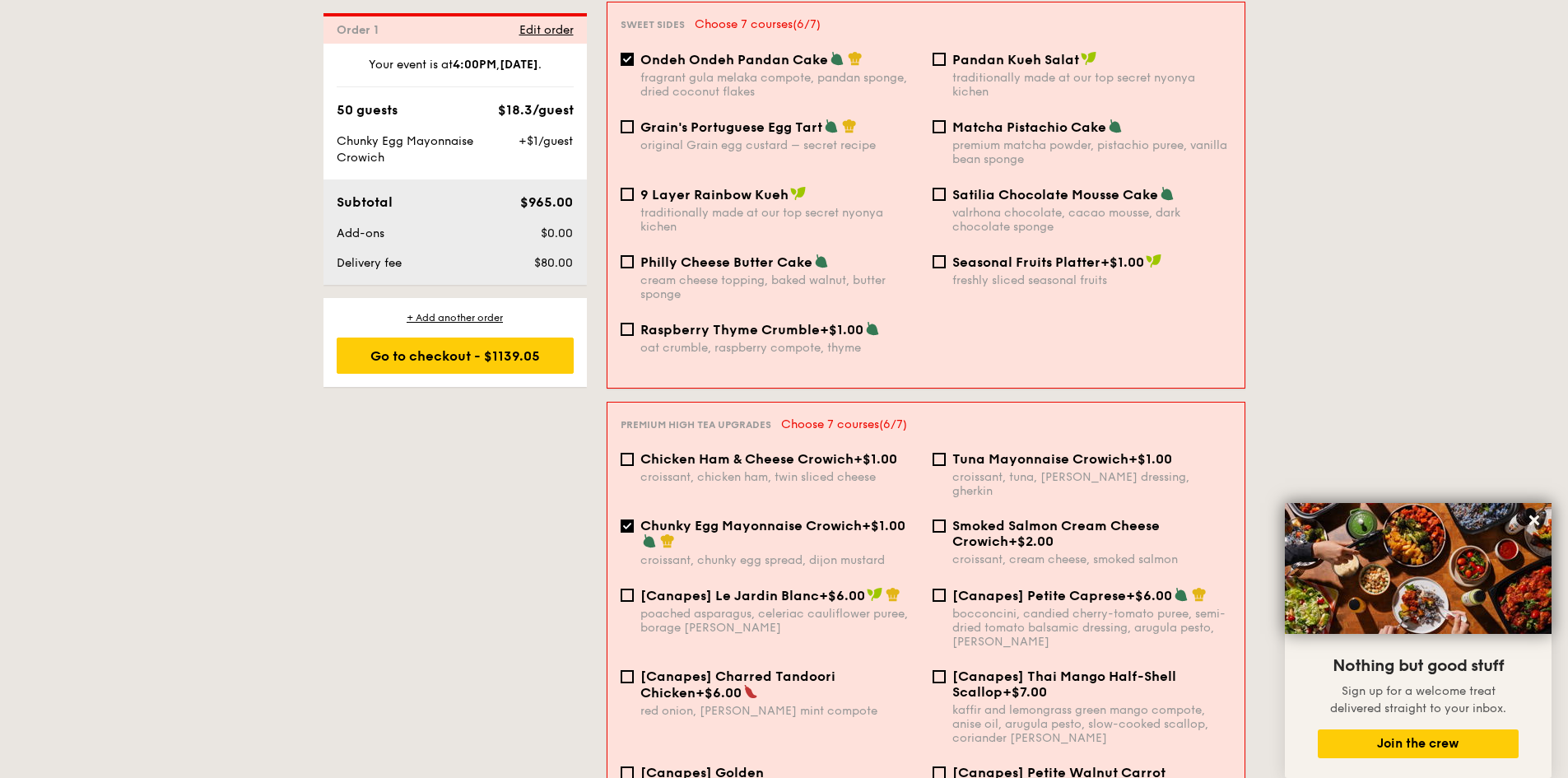
click at [769, 518] on span "Chunky Egg Mayonnaise Crowich" at bounding box center [751, 526] width 221 height 16
click at [634, 520] on input "Chunky Egg Mayonnaise Crowich +$1.00 croissant, chunky egg spread, dijon mustard" at bounding box center [627, 526] width 13 height 13
checkbox input "false"
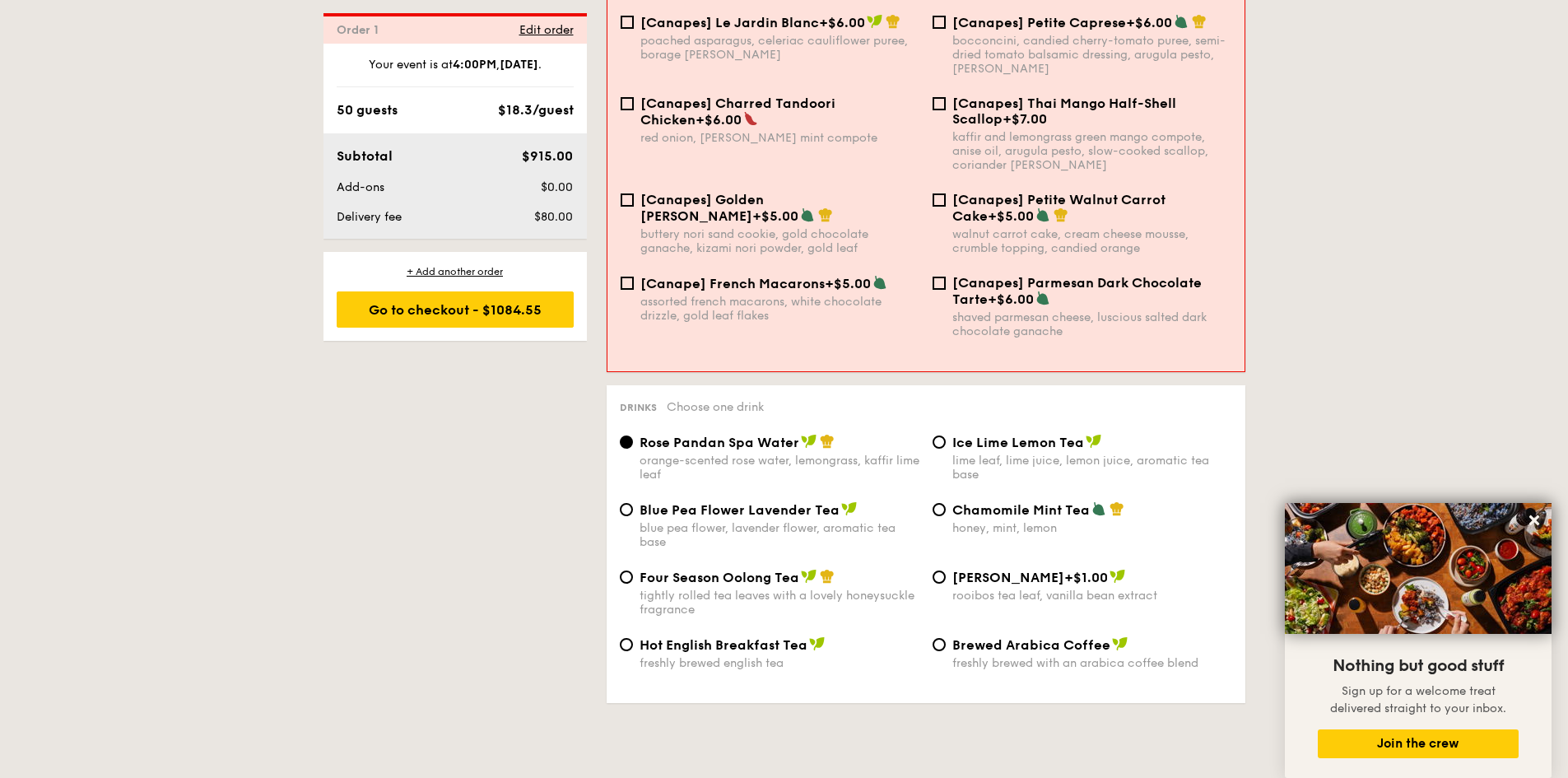
scroll to position [2449, 0]
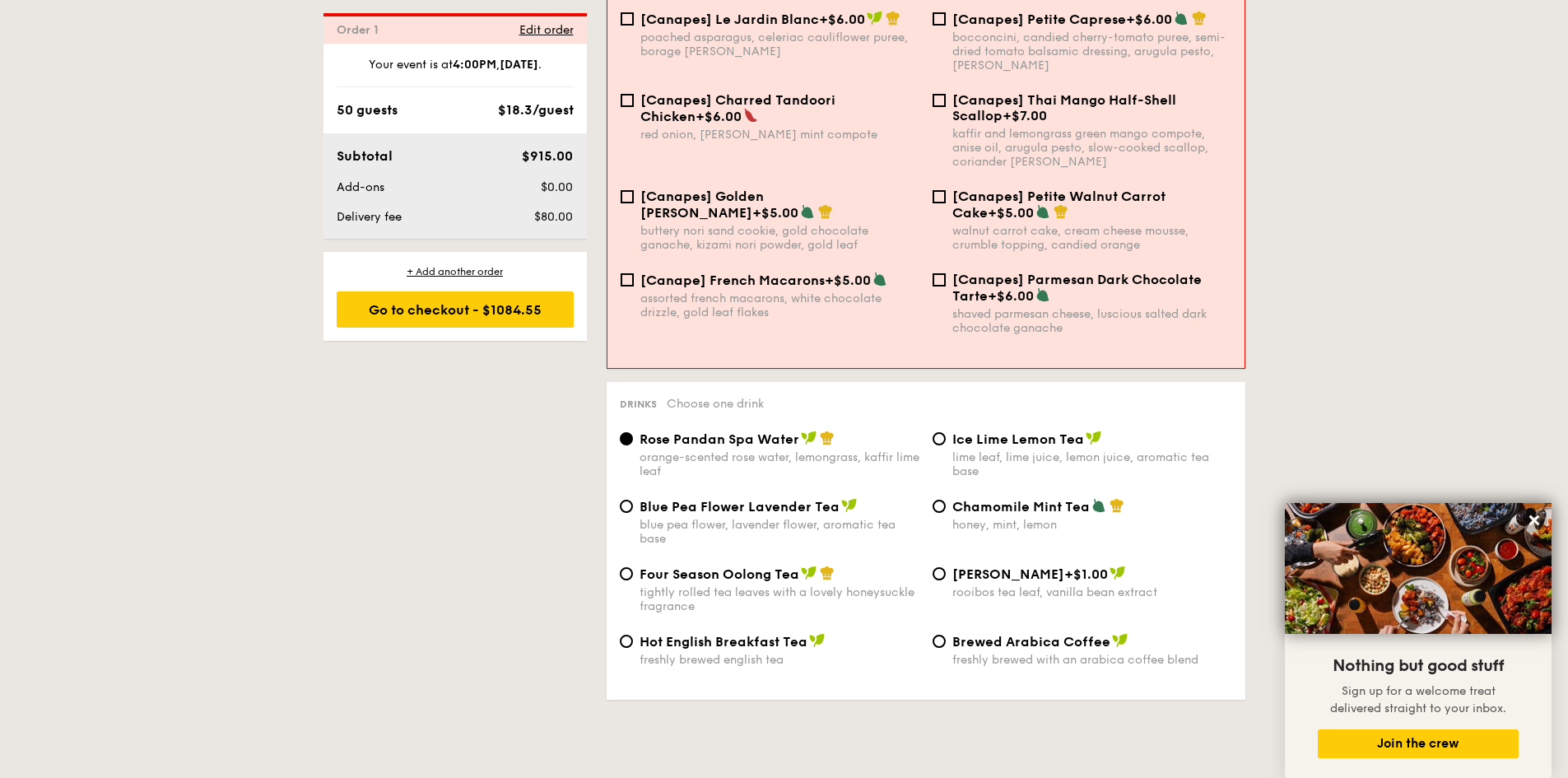
click at [750, 499] on span "Blue Pea Flower Lavender Tea" at bounding box center [739, 507] width 200 height 16
click at [633, 500] on input "Blue Pea Flower Lavender Tea blue pea flower, lavender flower, aromatic tea base" at bounding box center [626, 506] width 13 height 13
radio input "true"
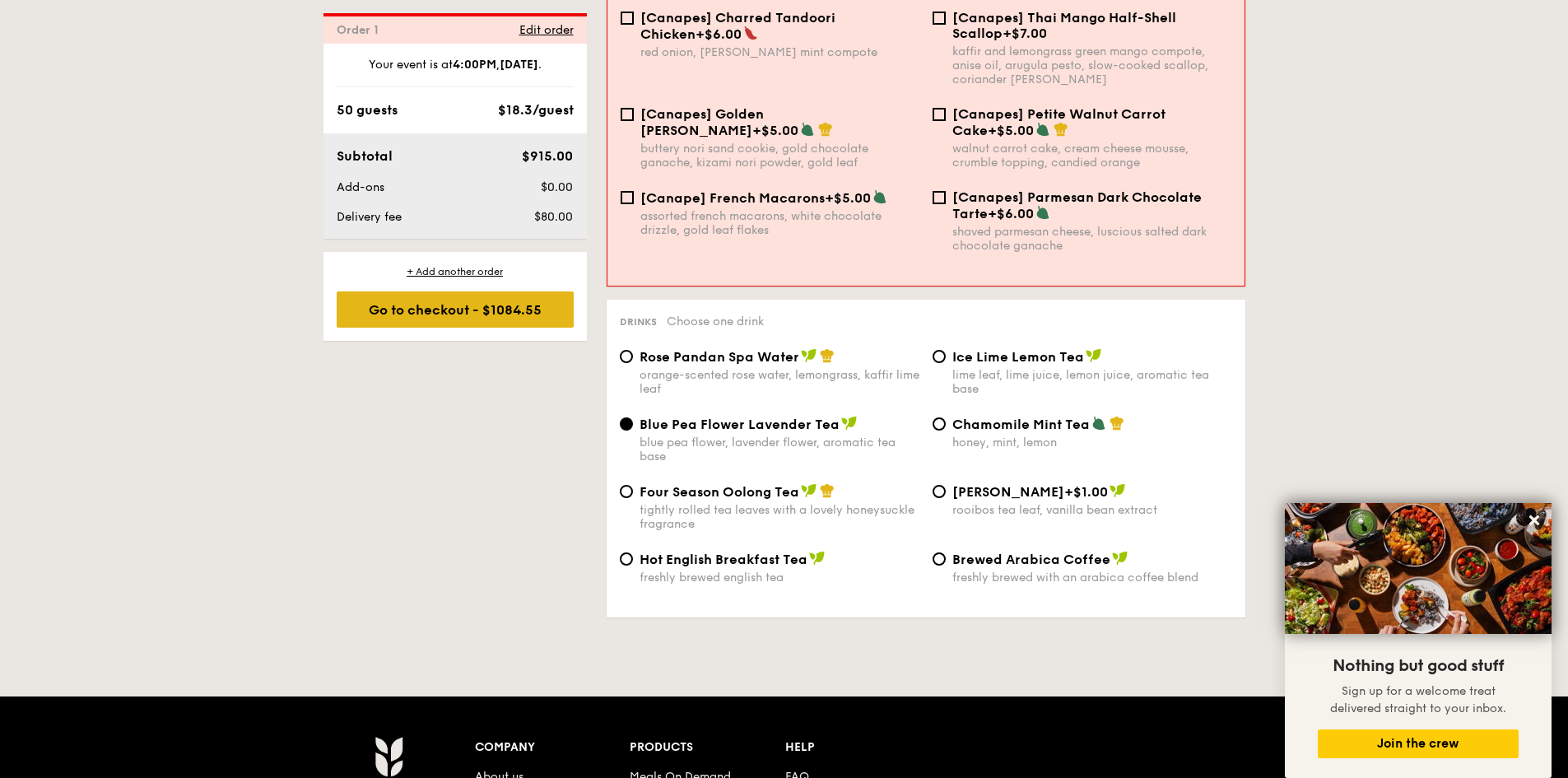
click at [550, 318] on div "Go to checkout - $1084.55" at bounding box center [455, 309] width 237 height 36
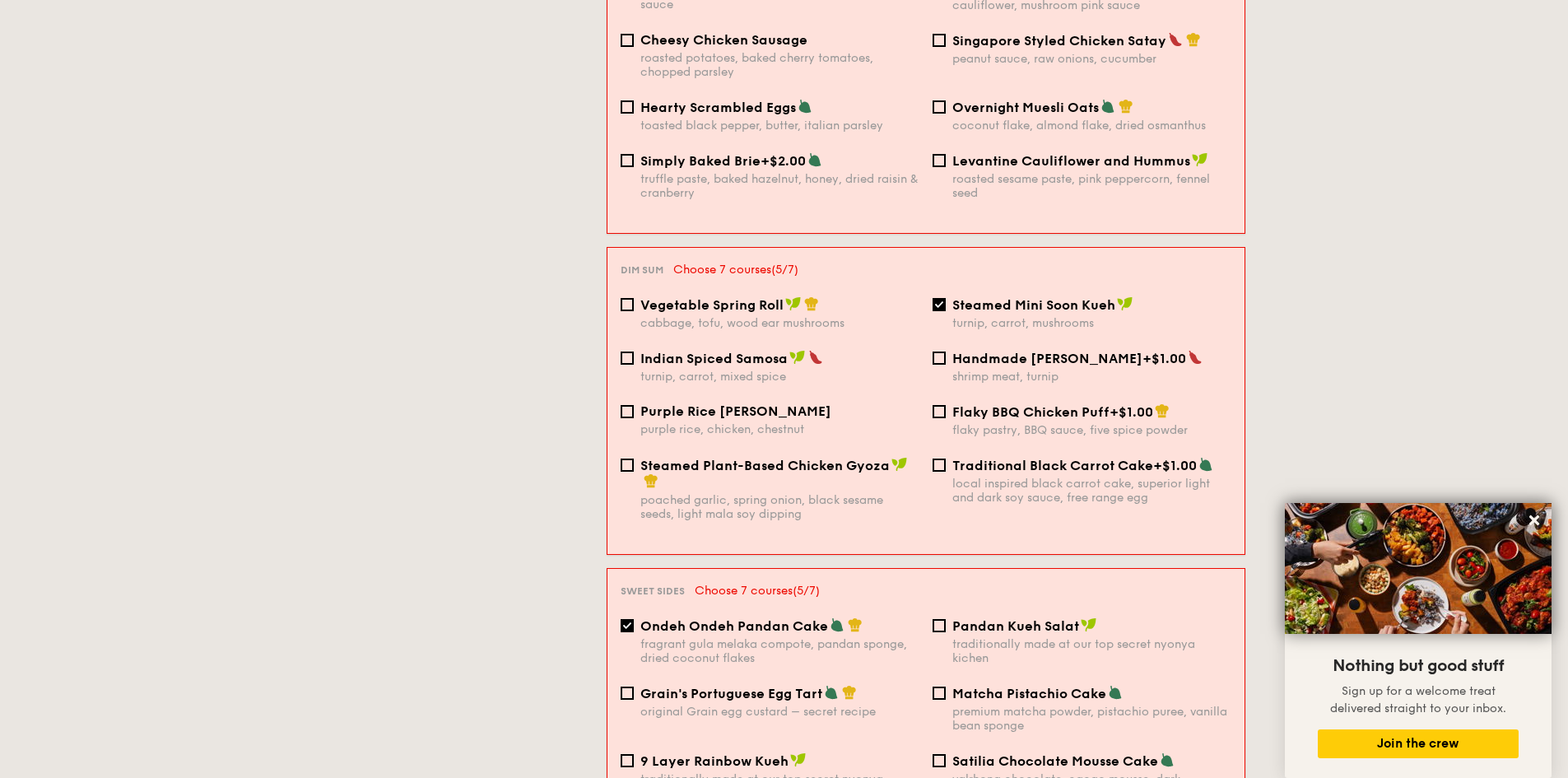
scroll to position [473, 0]
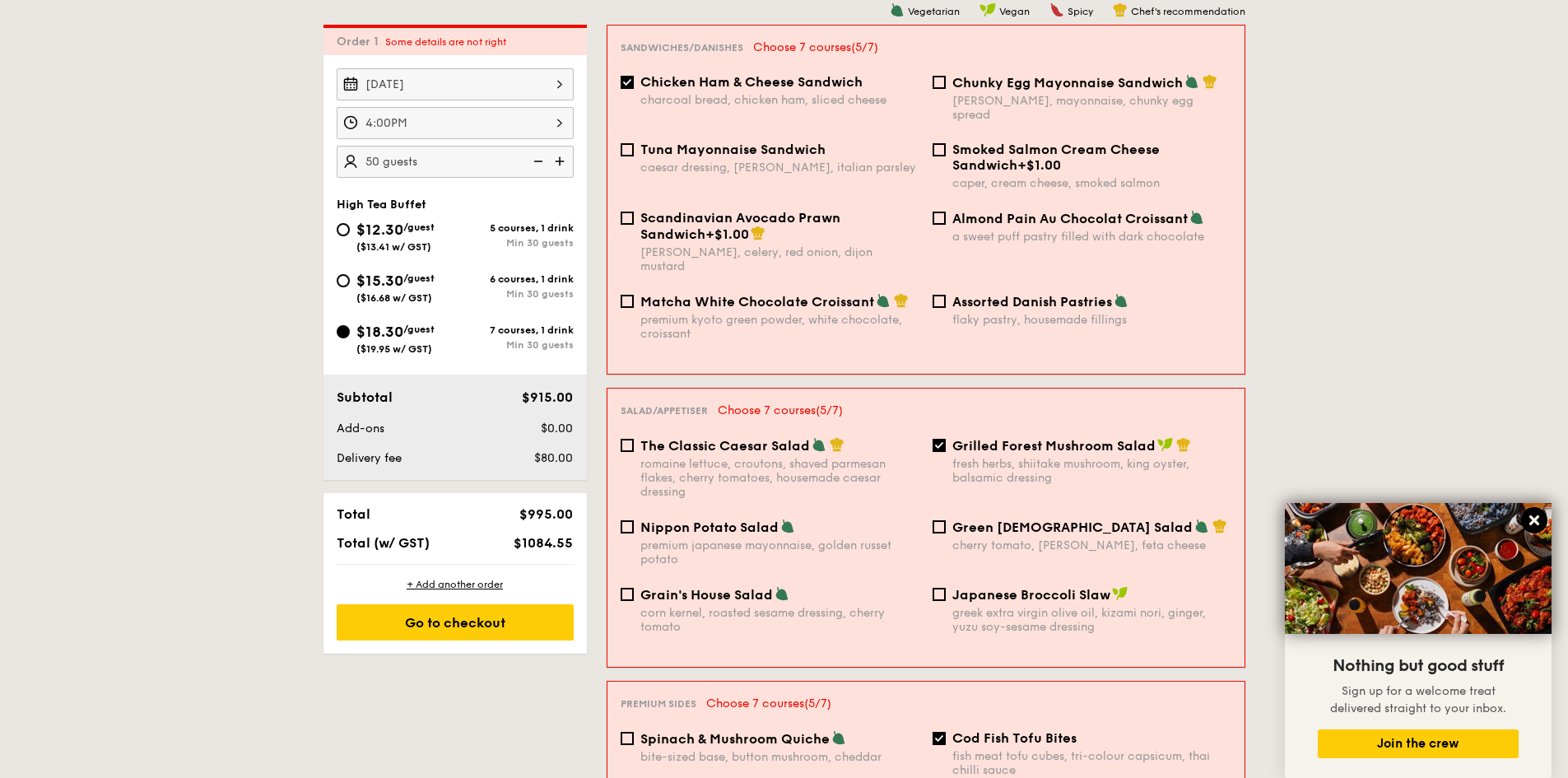
click at [1539, 516] on icon at bounding box center [1535, 520] width 15 height 15
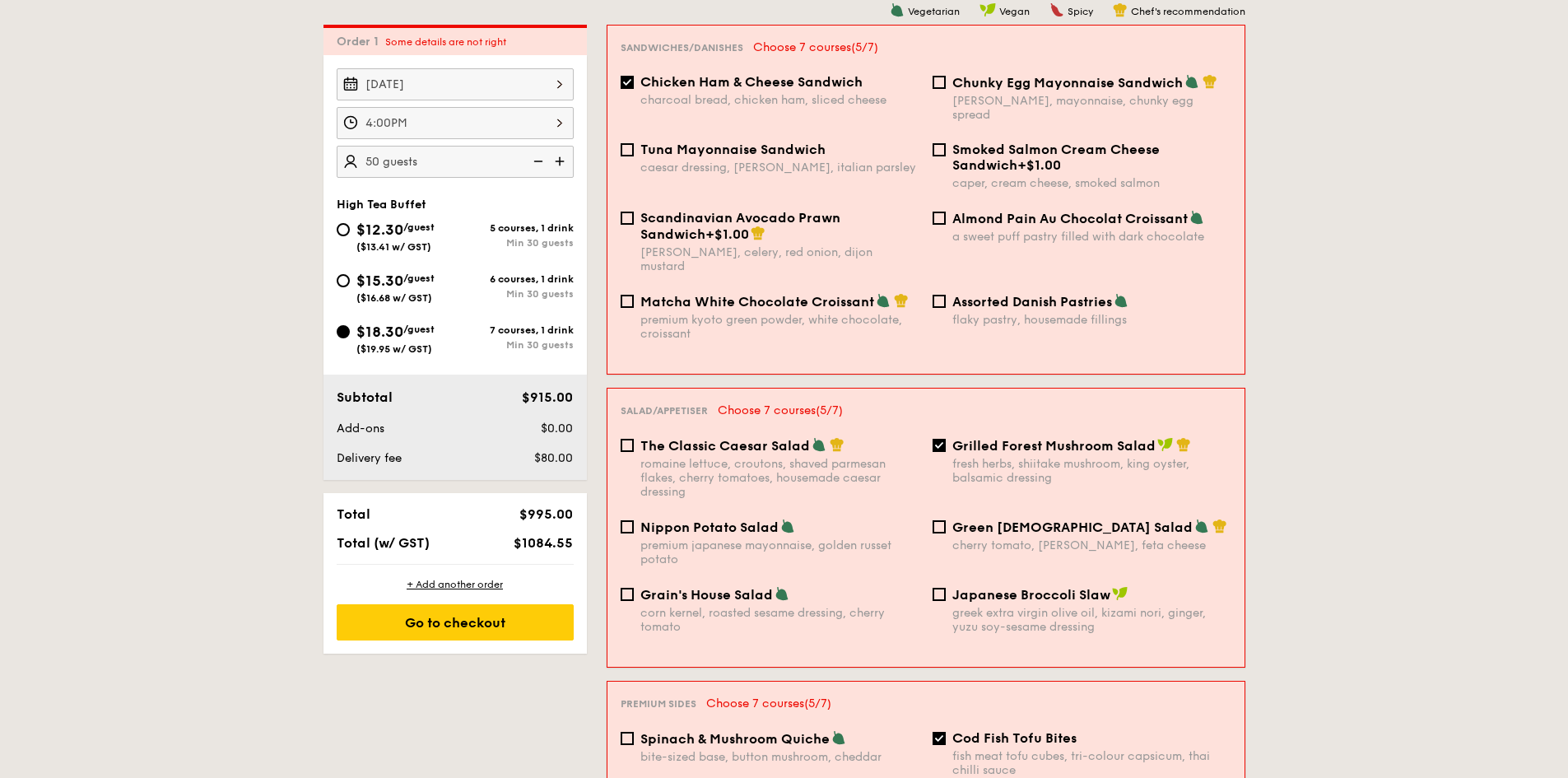
click at [999, 520] on span "Green [DEMOGRAPHIC_DATA] Salad" at bounding box center [1073, 528] width 240 height 16
click at [946, 521] on input "Green Goddess Salad cherry tomato, [PERSON_NAME], feta cheese" at bounding box center [939, 527] width 13 height 13
checkbox input "true"
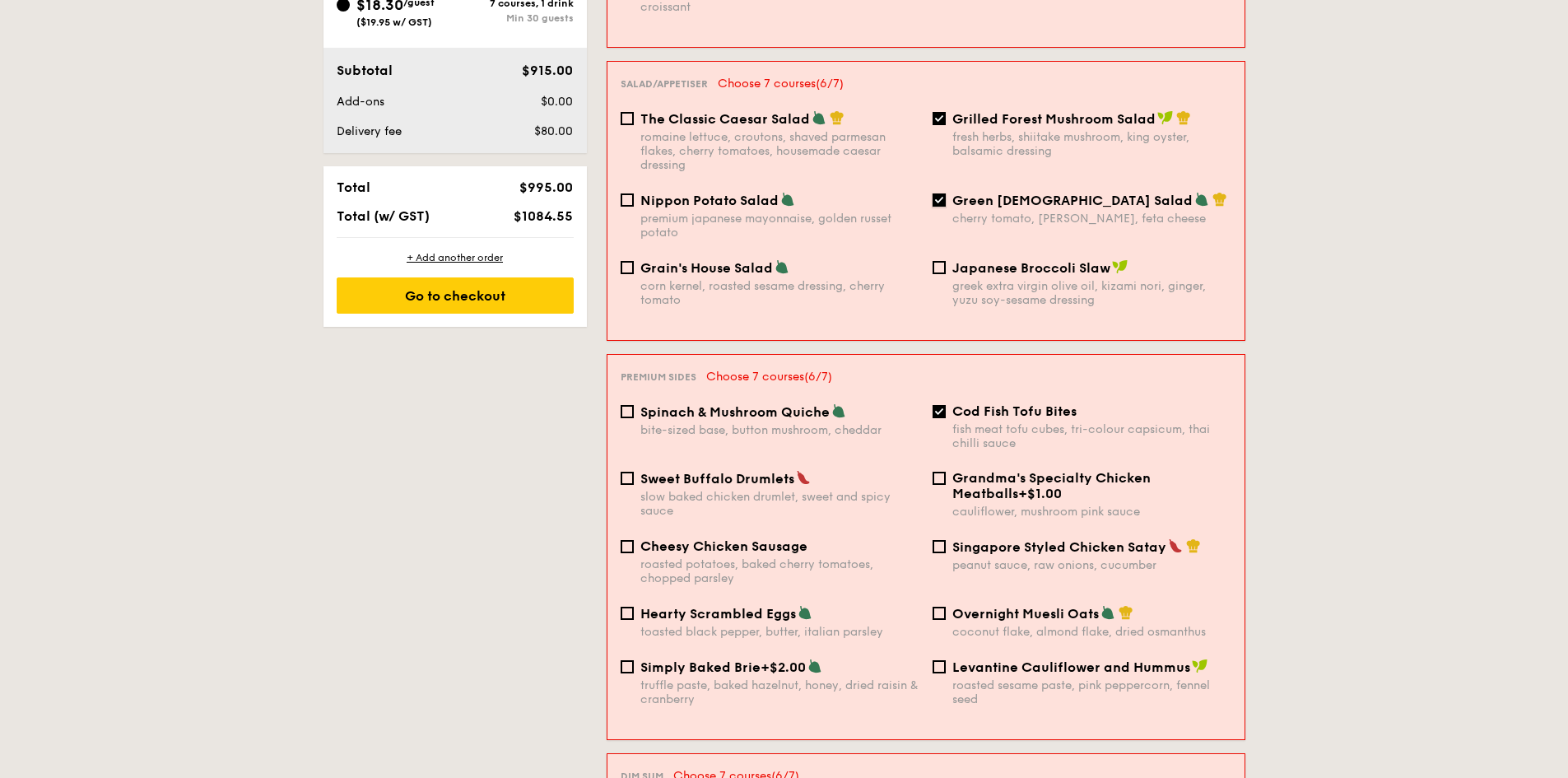
scroll to position [803, 0]
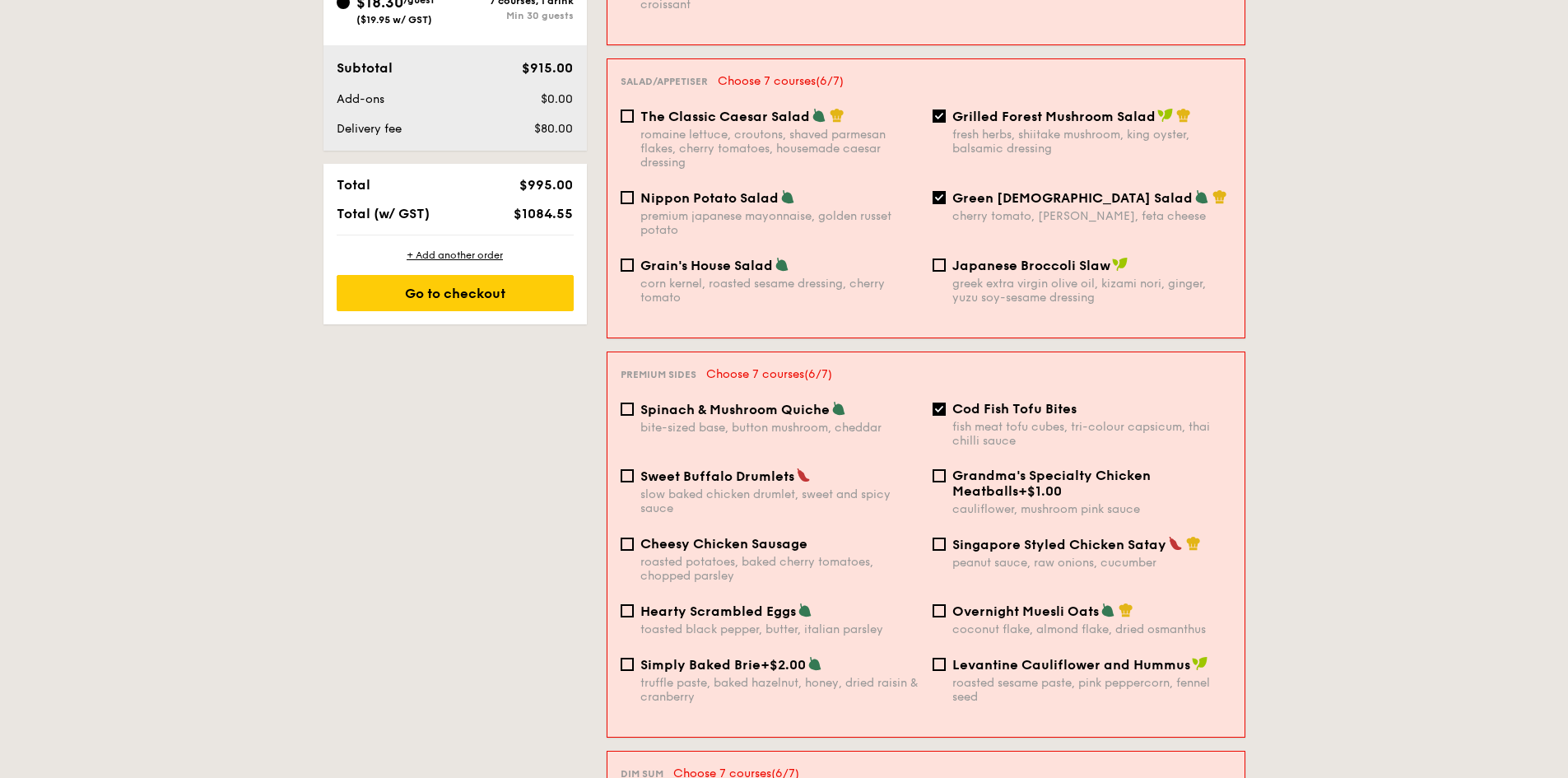
click at [704, 536] on span "Cheesy Chicken Sausage" at bounding box center [724, 544] width 167 height 16
click at [634, 538] on input "Cheesy Chicken Sausage roasted potatoes, baked cherry tomatoes, chopped parsley" at bounding box center [627, 544] width 13 height 13
checkbox input "true"
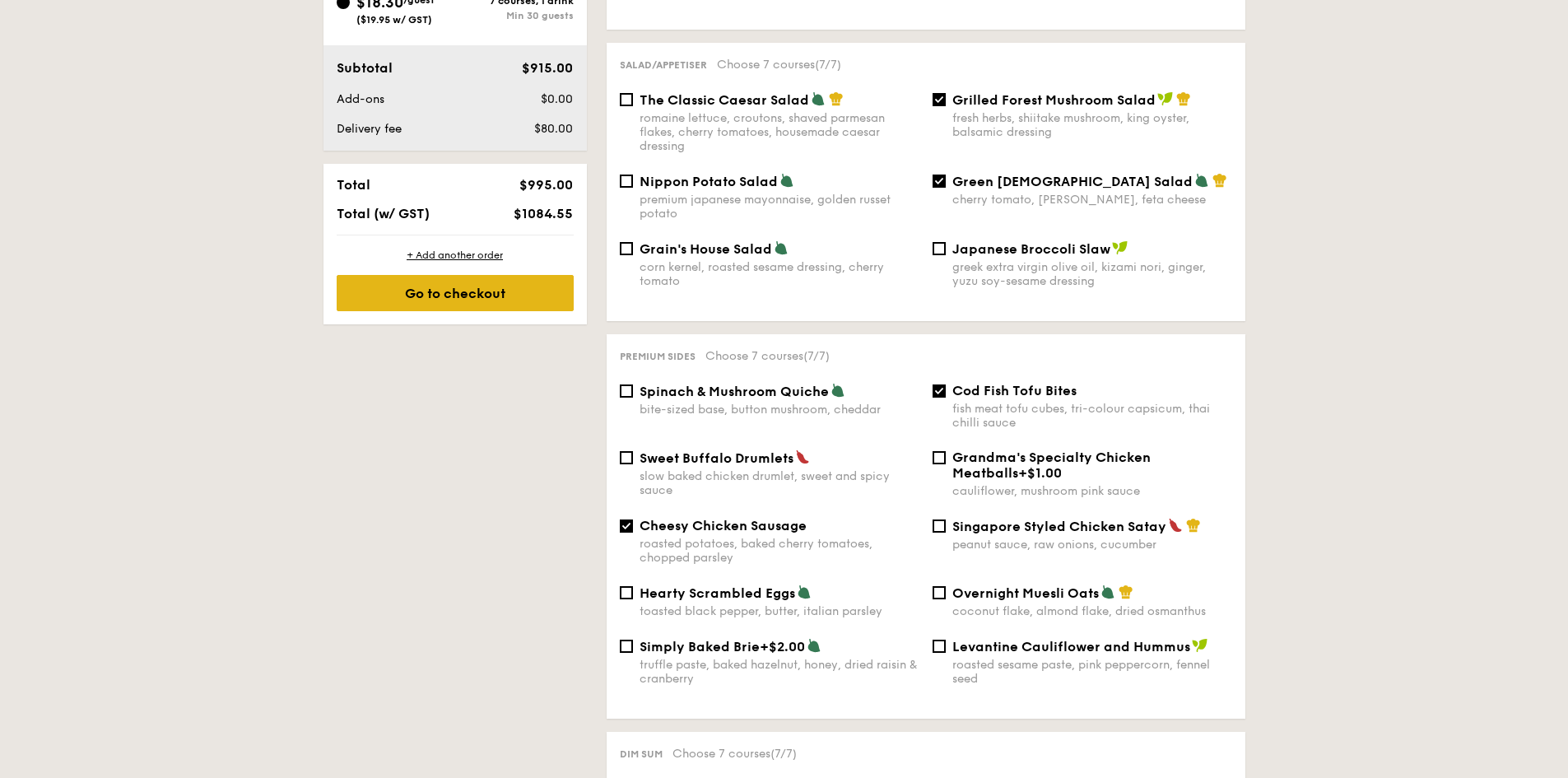
click at [513, 288] on div "Go to checkout" at bounding box center [455, 292] width 237 height 36
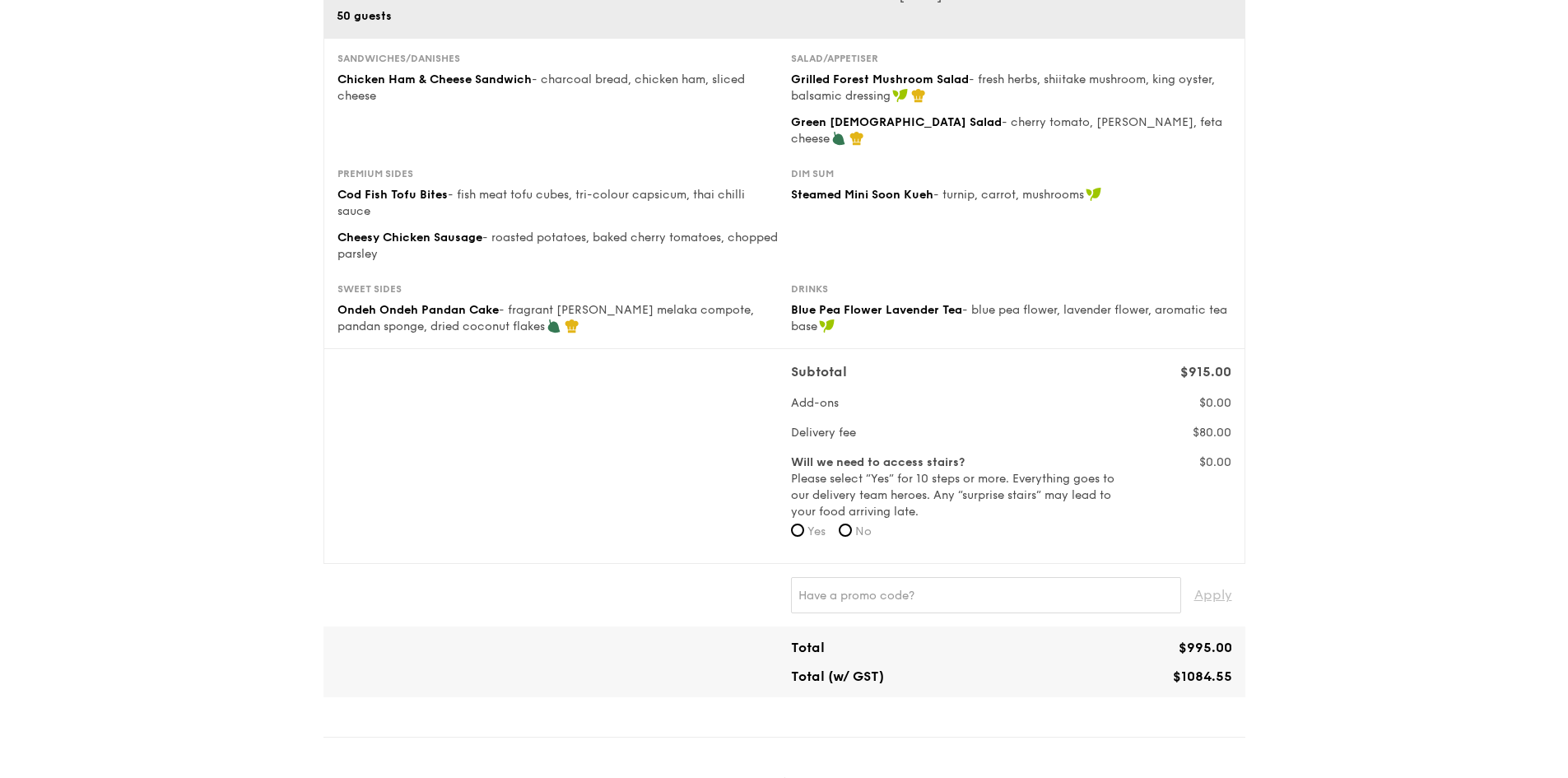
scroll to position [247, 0]
